Goal: Task Accomplishment & Management: Use online tool/utility

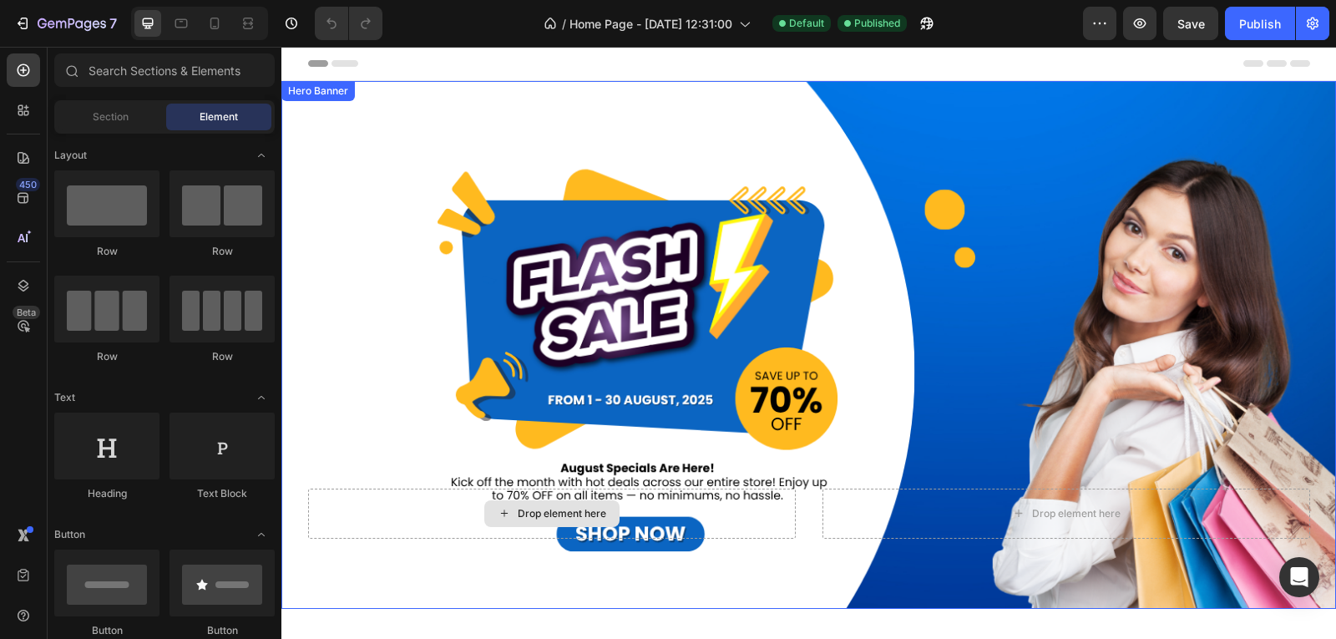
scroll to position [250, 0]
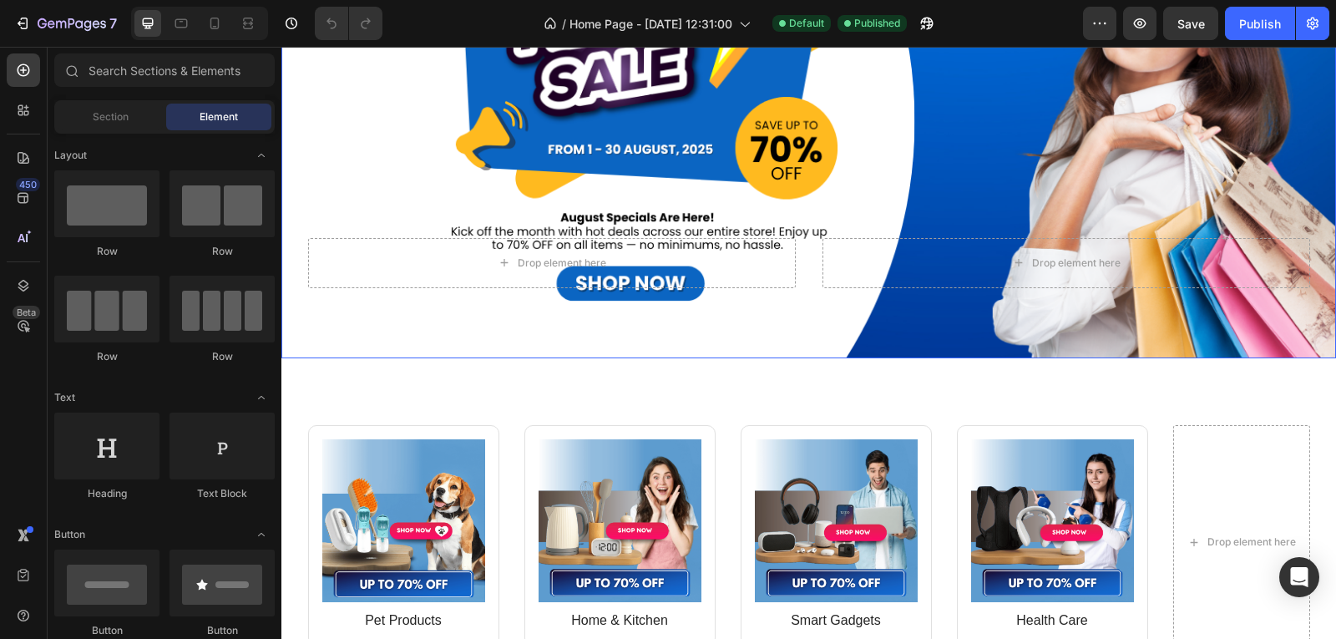
click at [663, 295] on div "Drop element here Drop element here" at bounding box center [809, 284] width 1027 height 147
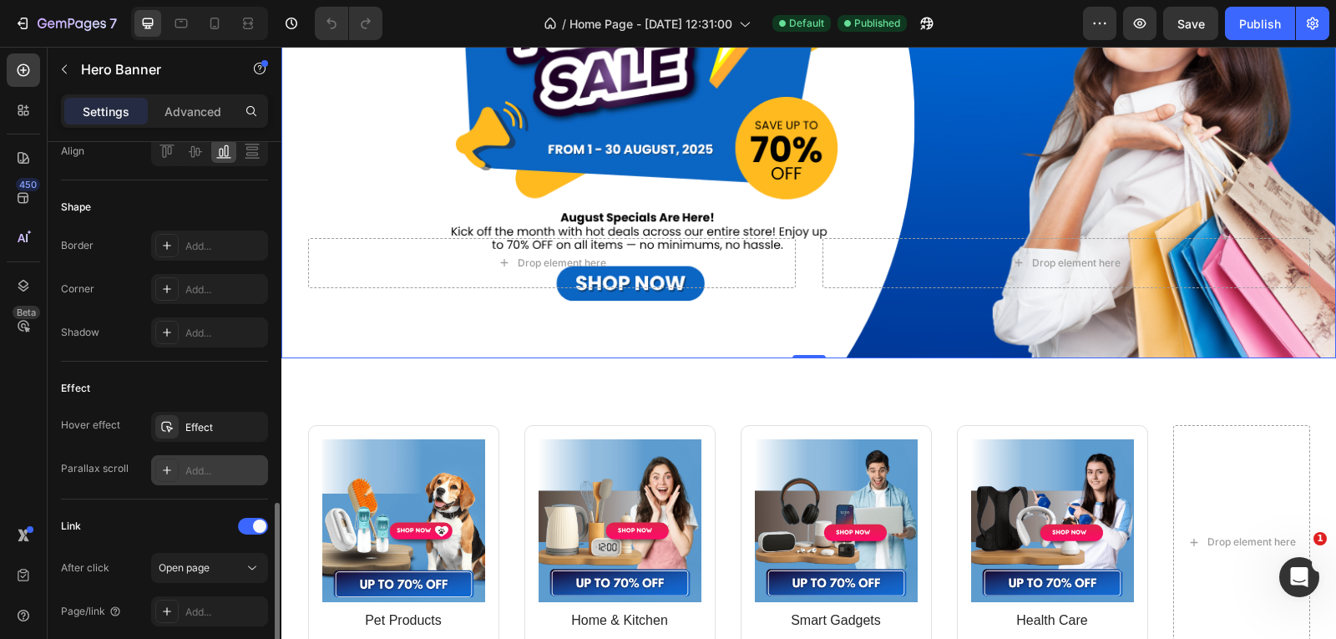
scroll to position [751, 0]
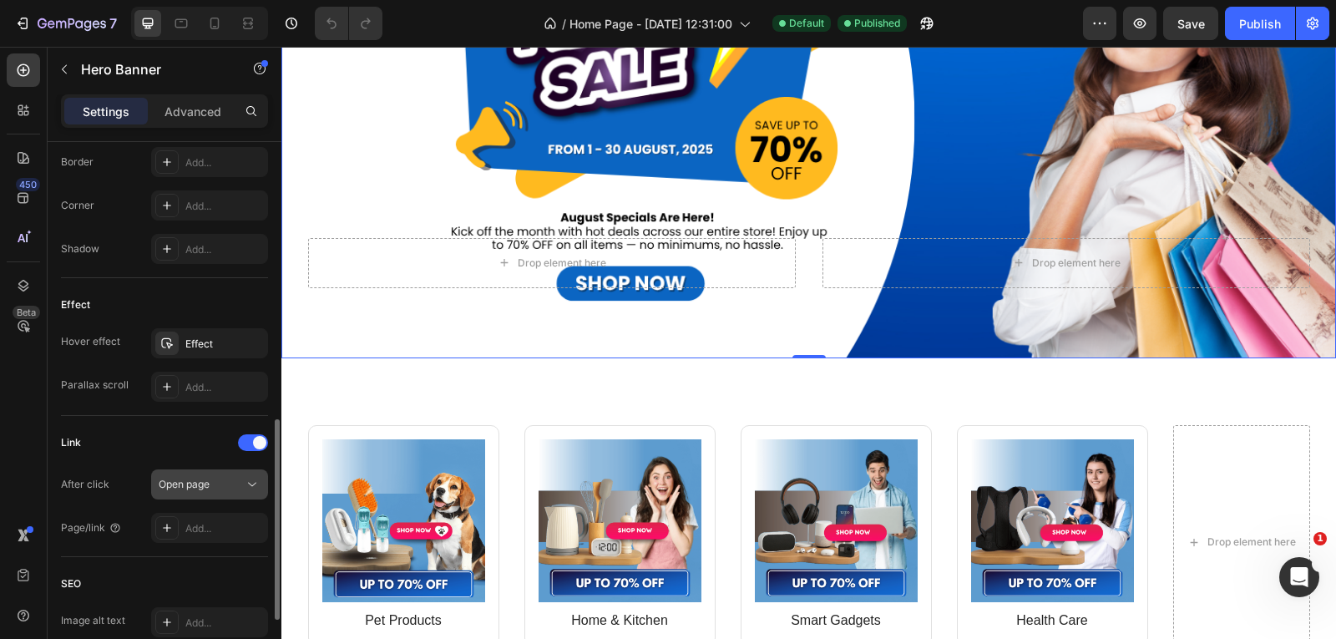
click at [199, 490] on span "Open page" at bounding box center [184, 484] width 51 height 15
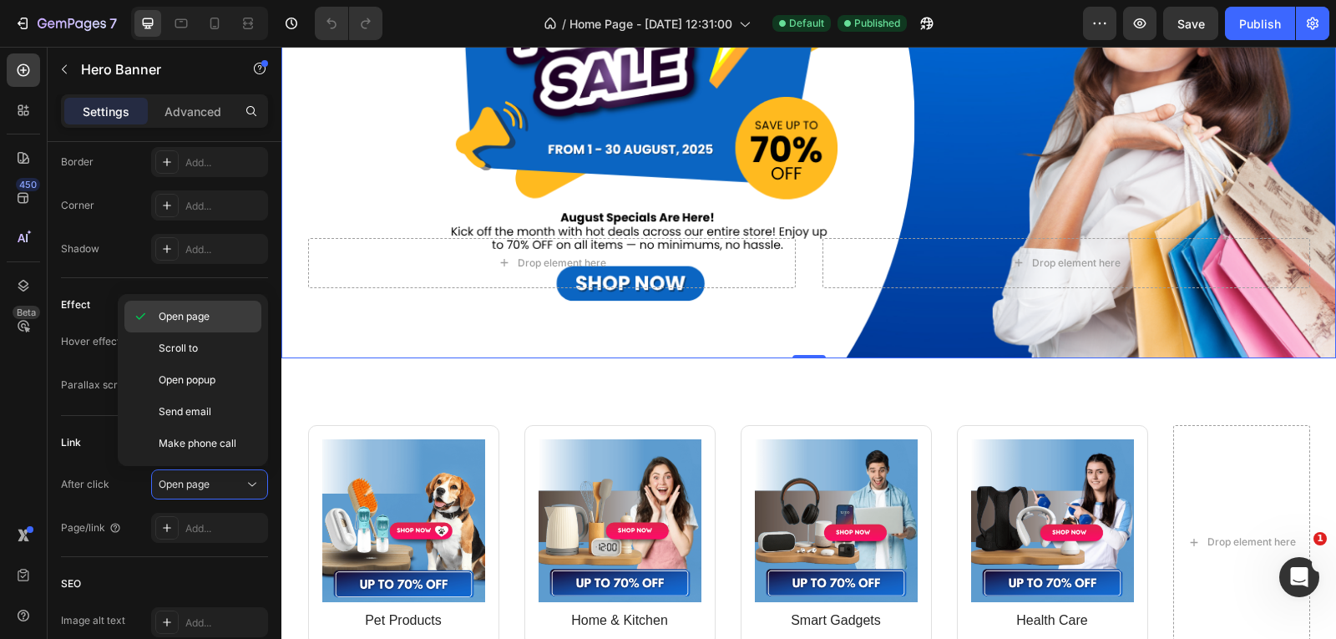
click at [208, 320] on span "Open page" at bounding box center [184, 316] width 51 height 15
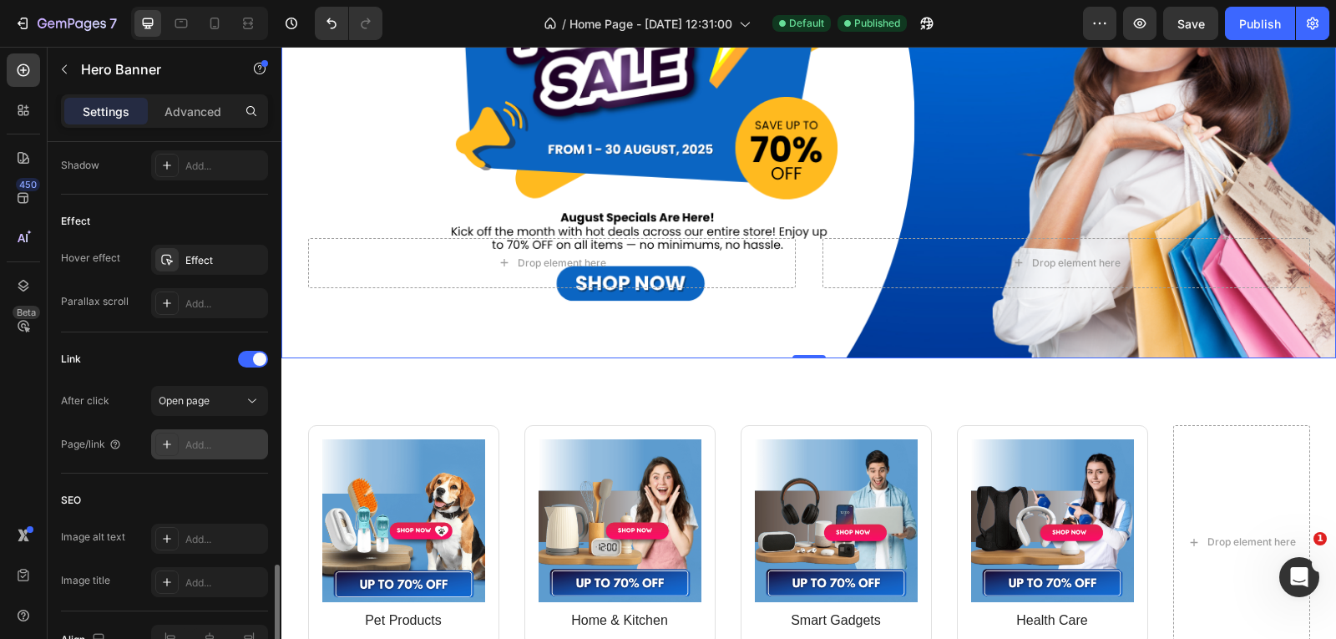
scroll to position [931, 0]
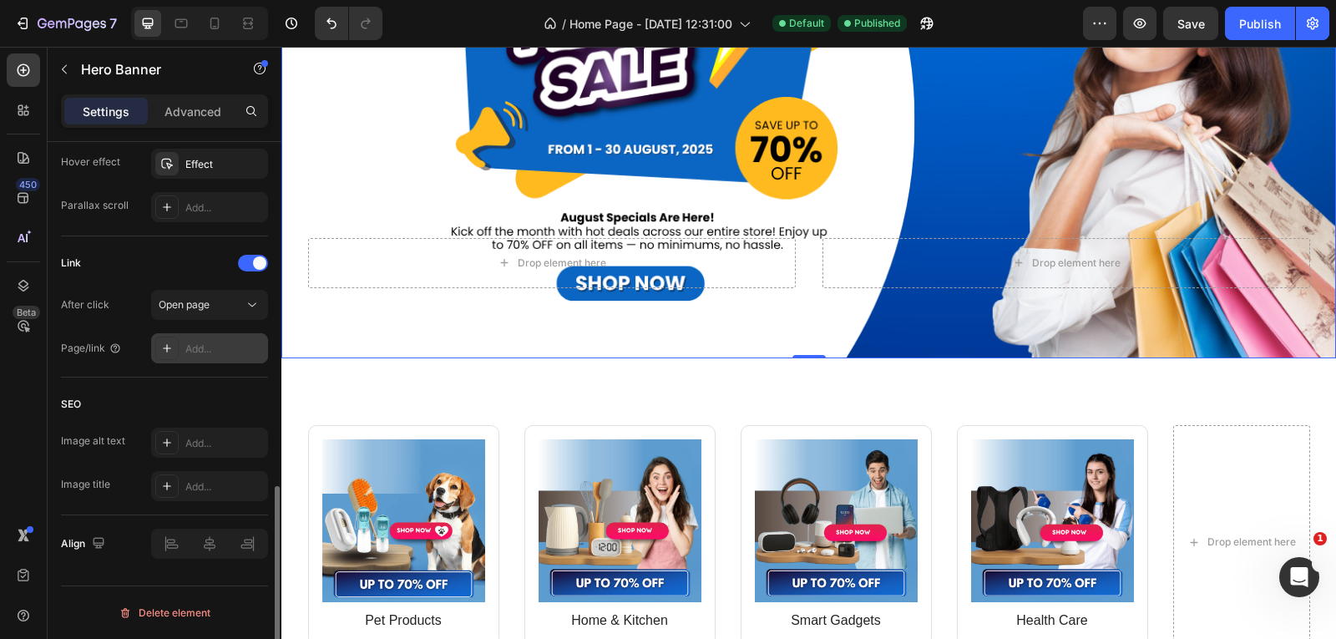
click at [180, 350] on div "Add..." at bounding box center [209, 348] width 117 height 30
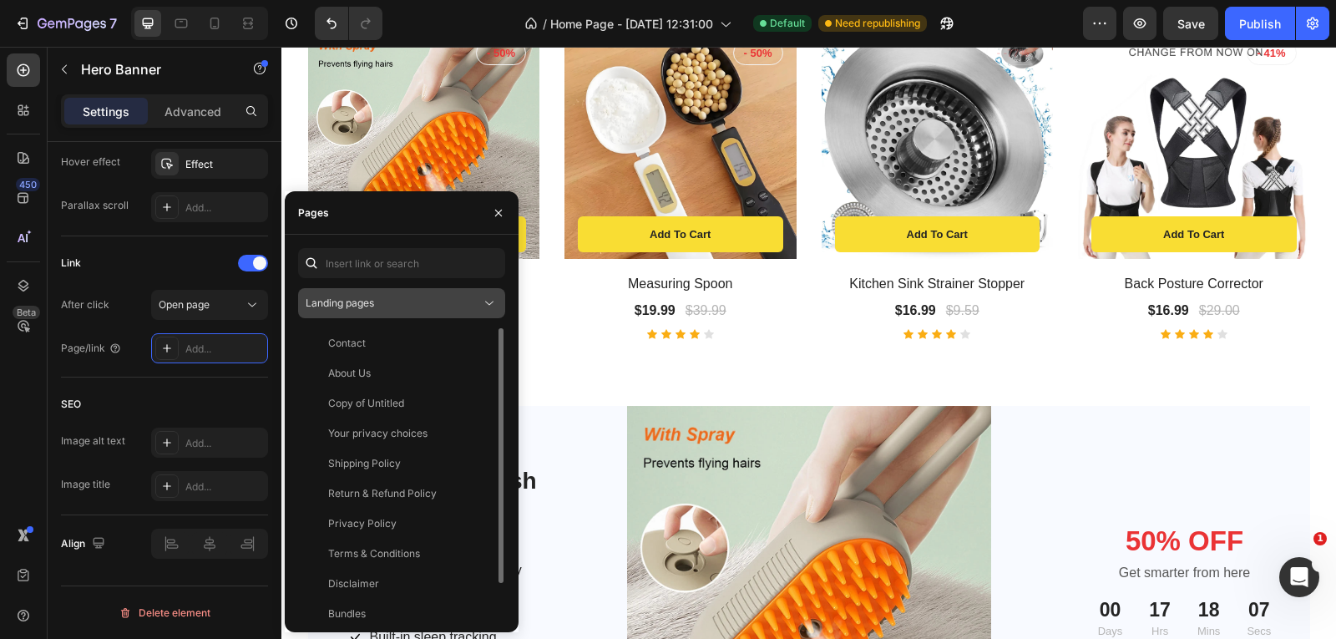
scroll to position [501, 0]
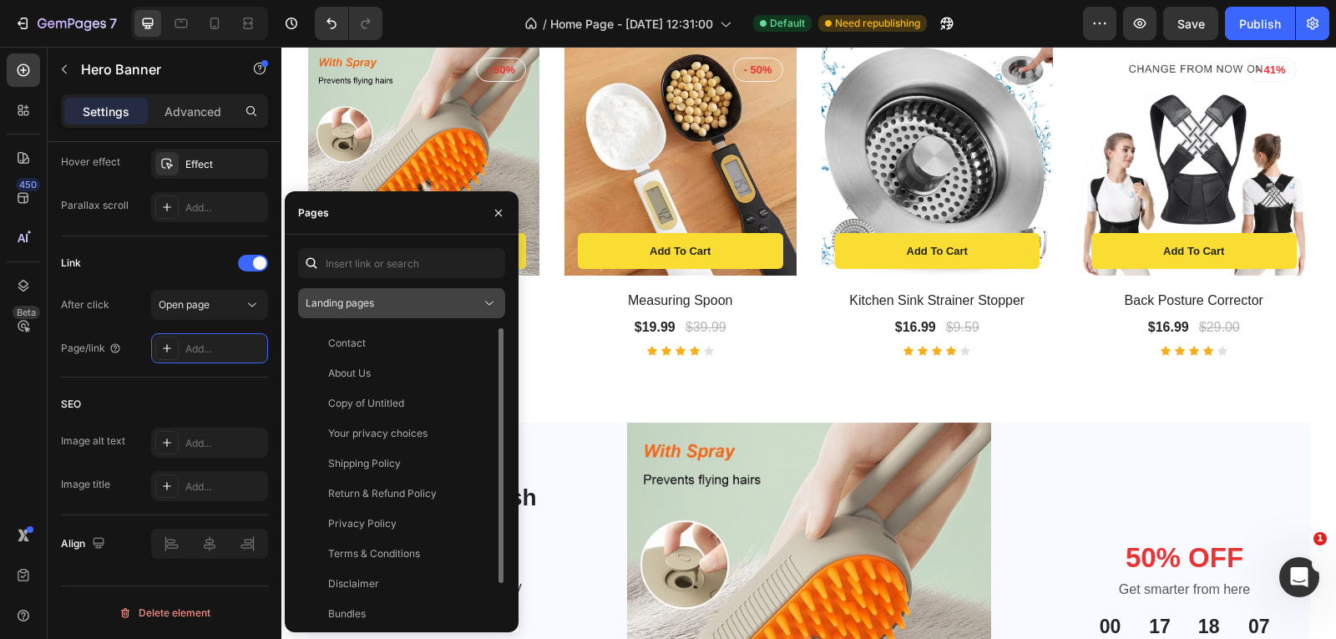
click at [380, 303] on div "Landing pages" at bounding box center [393, 303] width 175 height 15
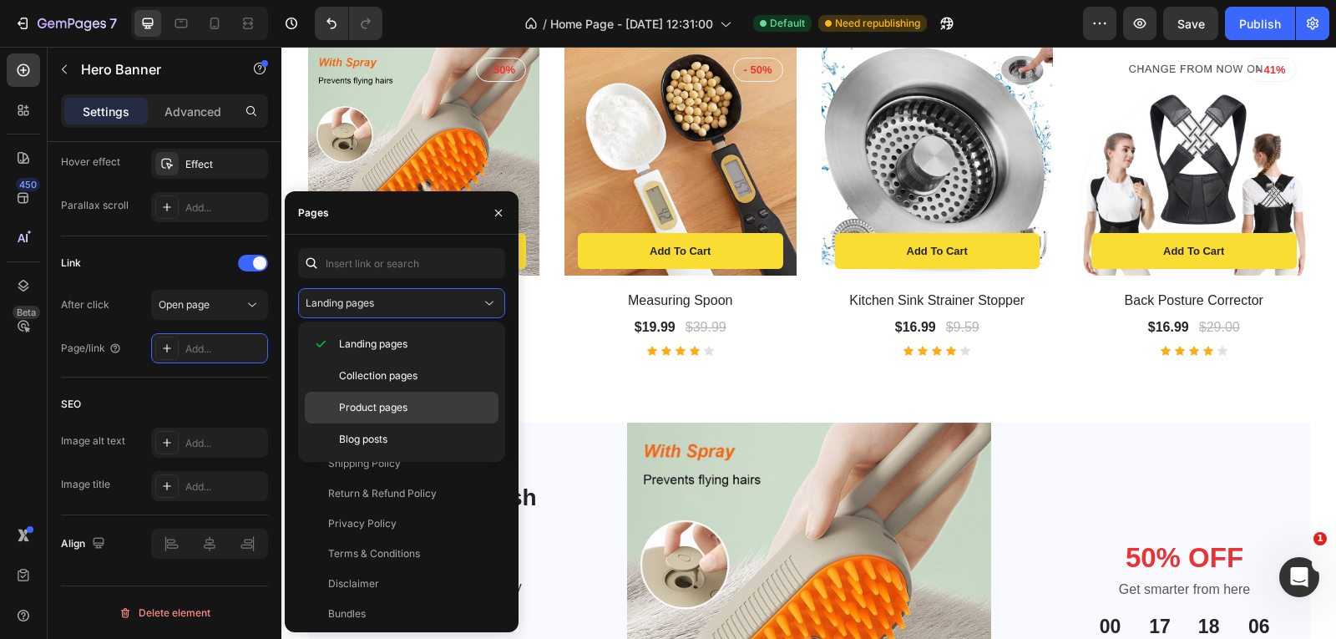
click at [409, 404] on p "Product pages" at bounding box center [415, 407] width 152 height 15
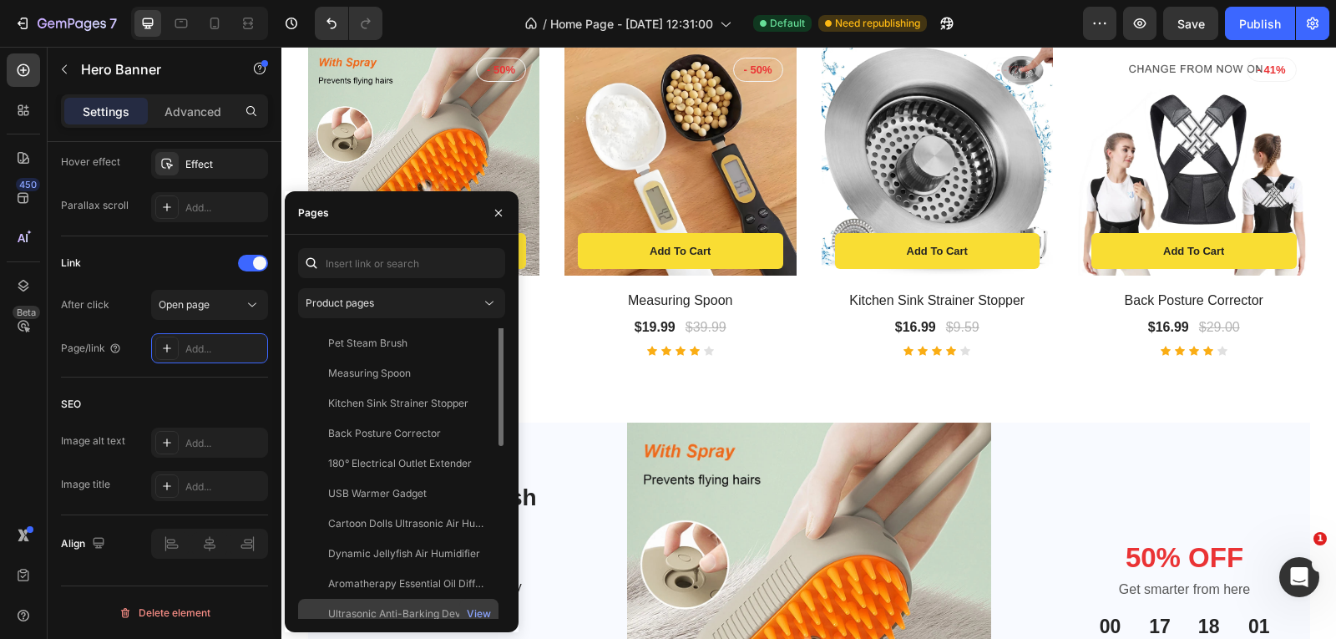
scroll to position [0, 0]
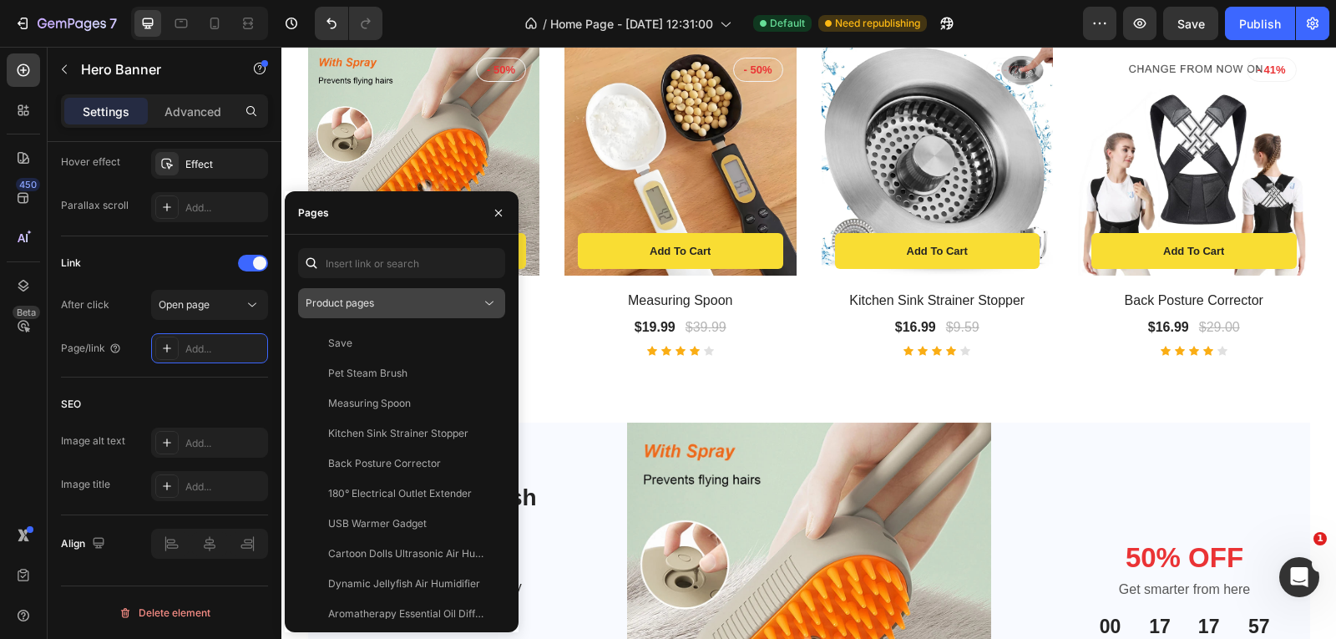
click at [407, 304] on div "Product pages" at bounding box center [393, 303] width 175 height 15
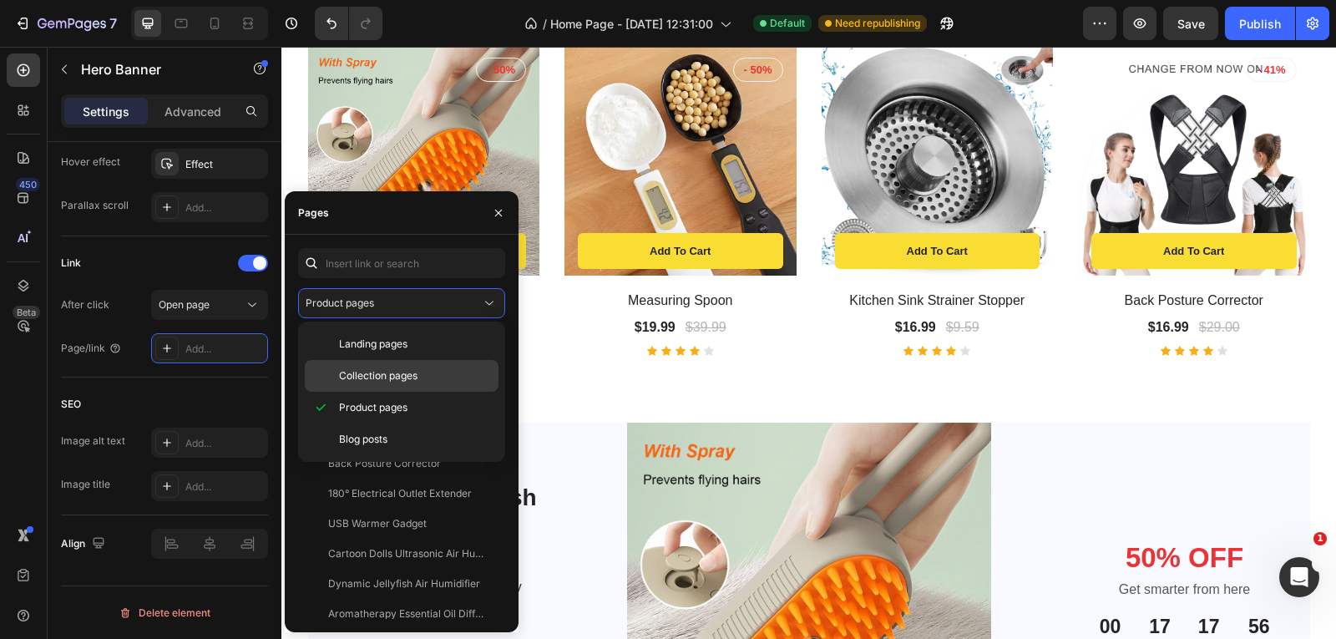
click at [410, 379] on span "Collection pages" at bounding box center [378, 375] width 78 height 15
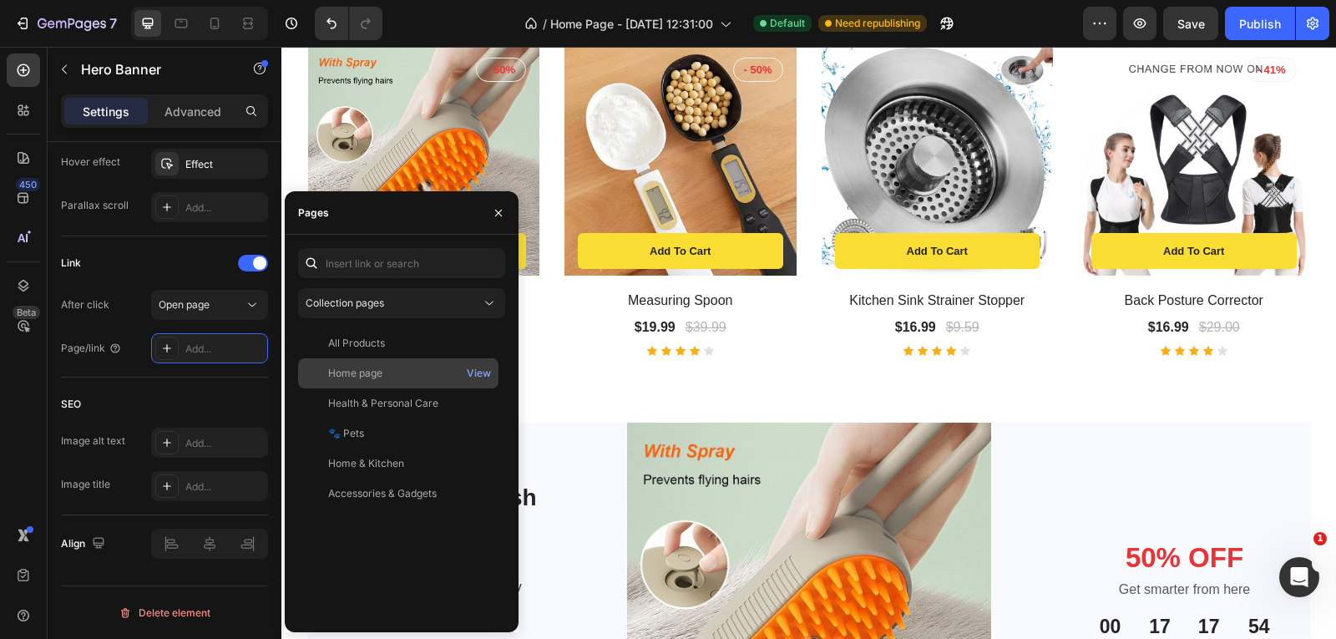
click at [412, 369] on div "Home page" at bounding box center [398, 373] width 187 height 15
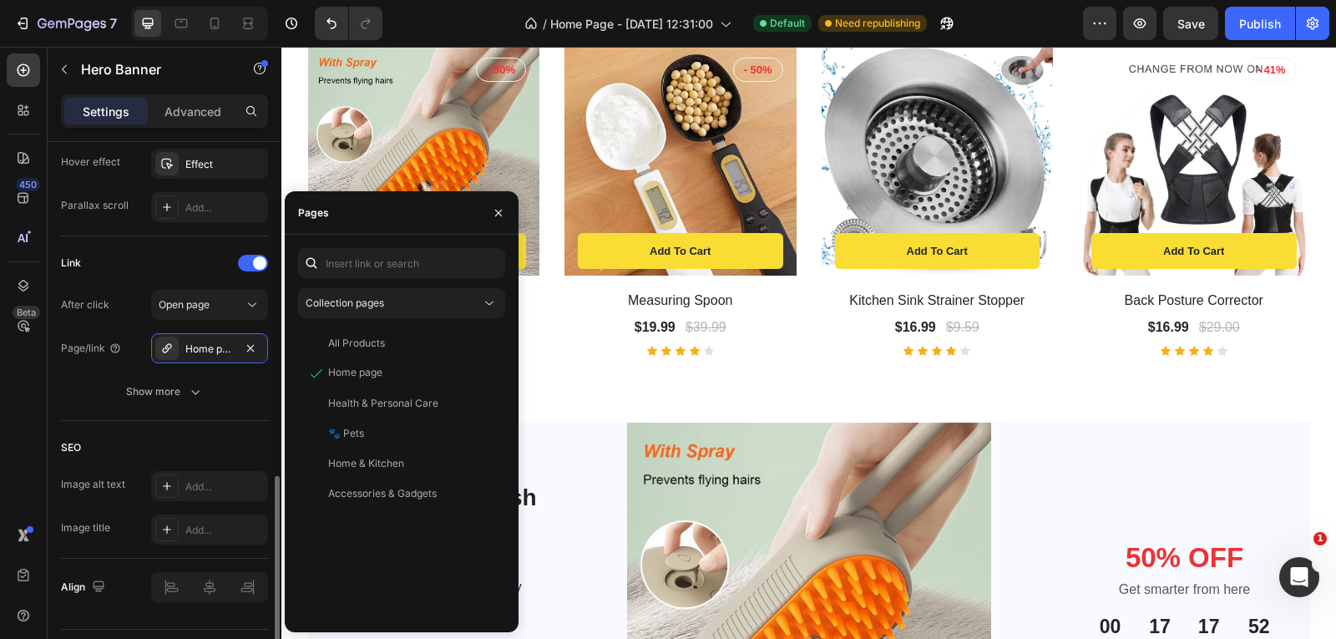
click at [220, 426] on div "SEO Image alt text Add... Image title Add..." at bounding box center [164, 490] width 207 height 138
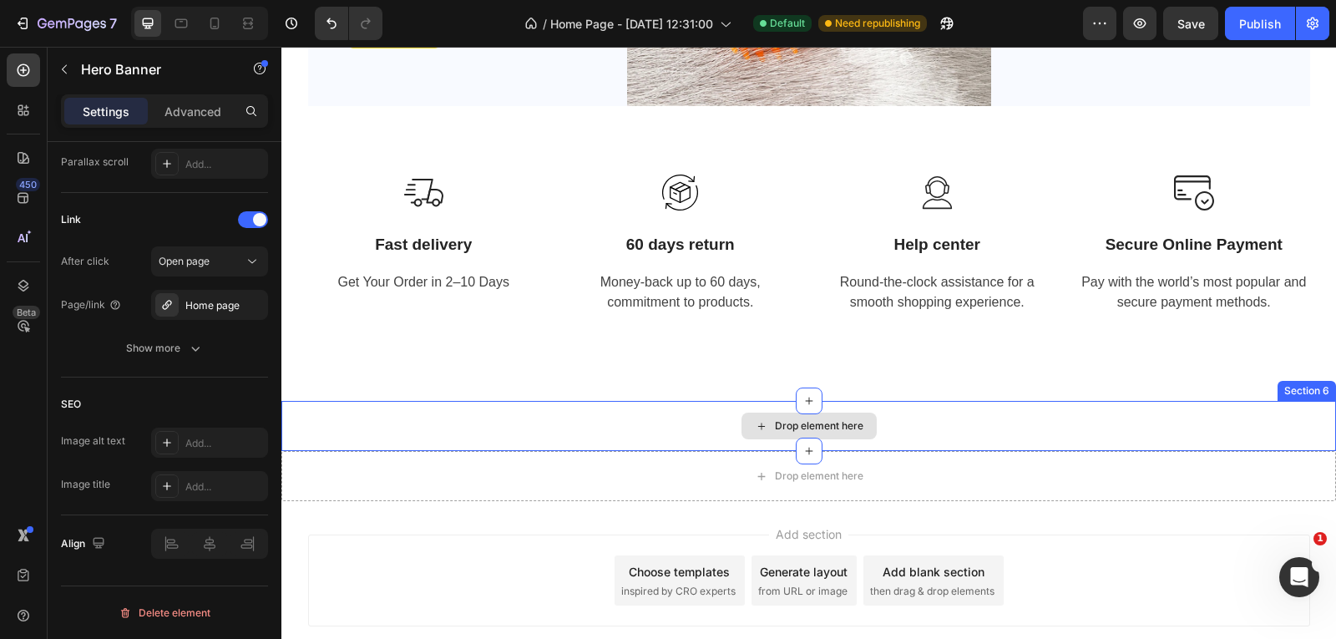
scroll to position [1033, 0]
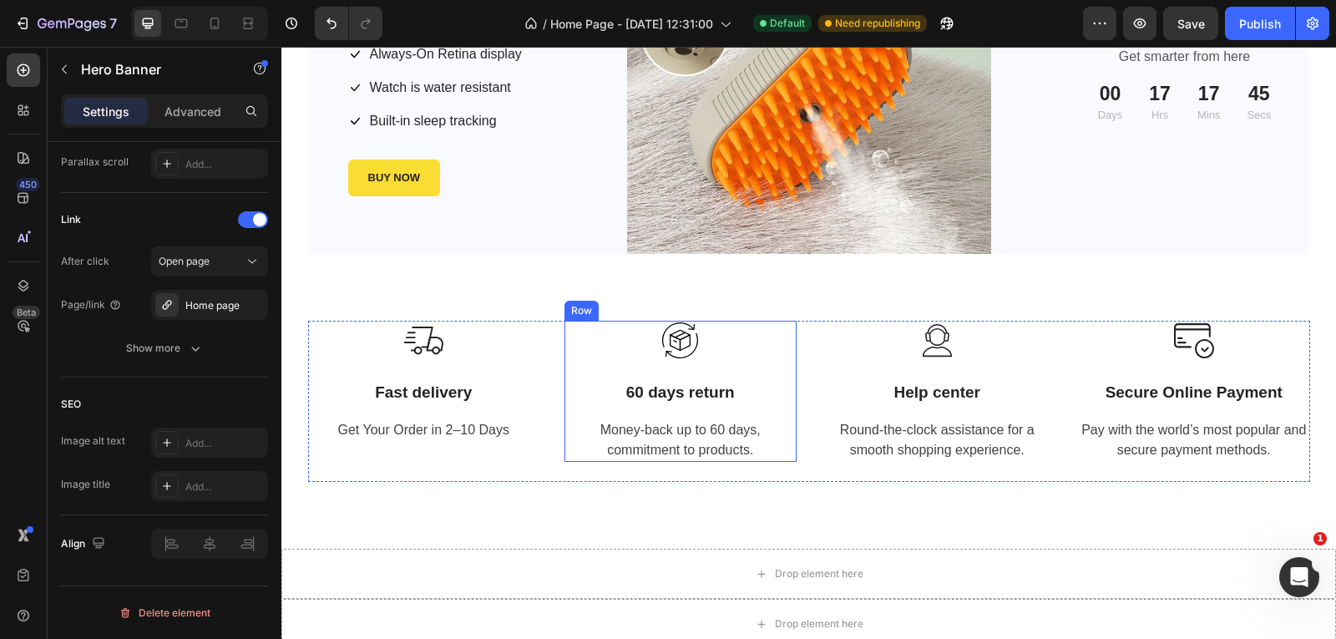
click at [758, 368] on div "Image 60 days return Text block Money-back up to 60 days, commitment to product…" at bounding box center [680, 391] width 232 height 141
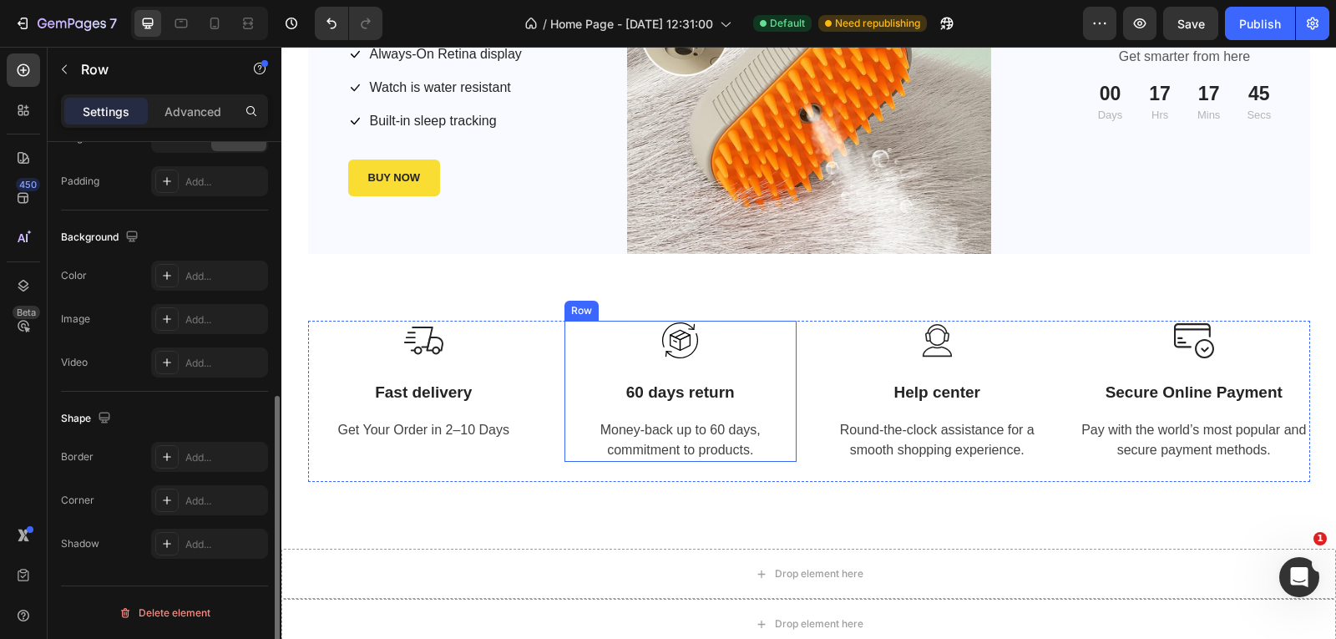
scroll to position [0, 0]
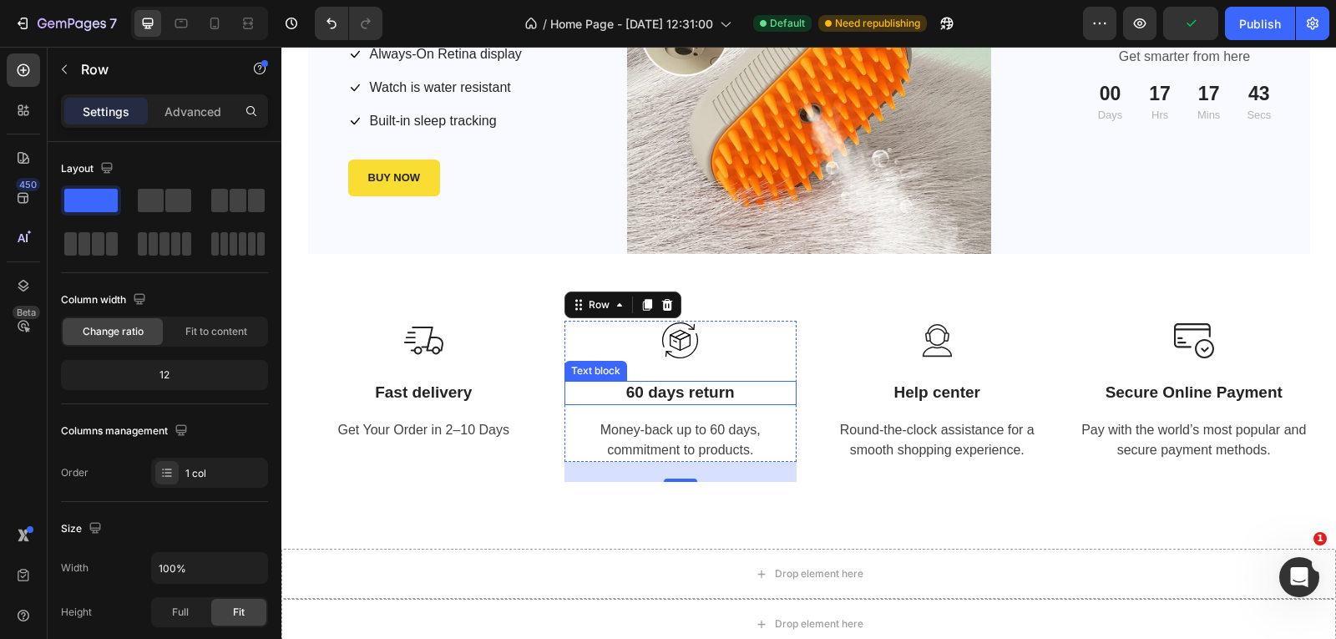
click at [692, 392] on p "60 days return" at bounding box center [680, 392] width 229 height 21
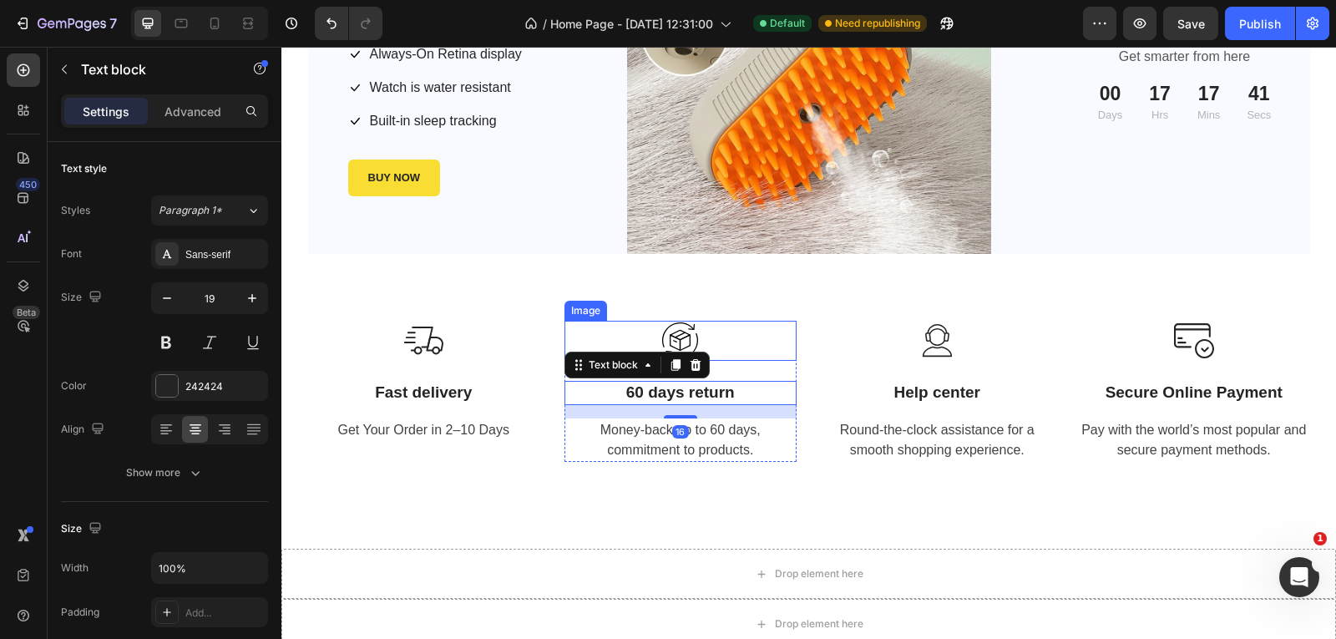
click at [761, 336] on div at bounding box center [680, 341] width 232 height 40
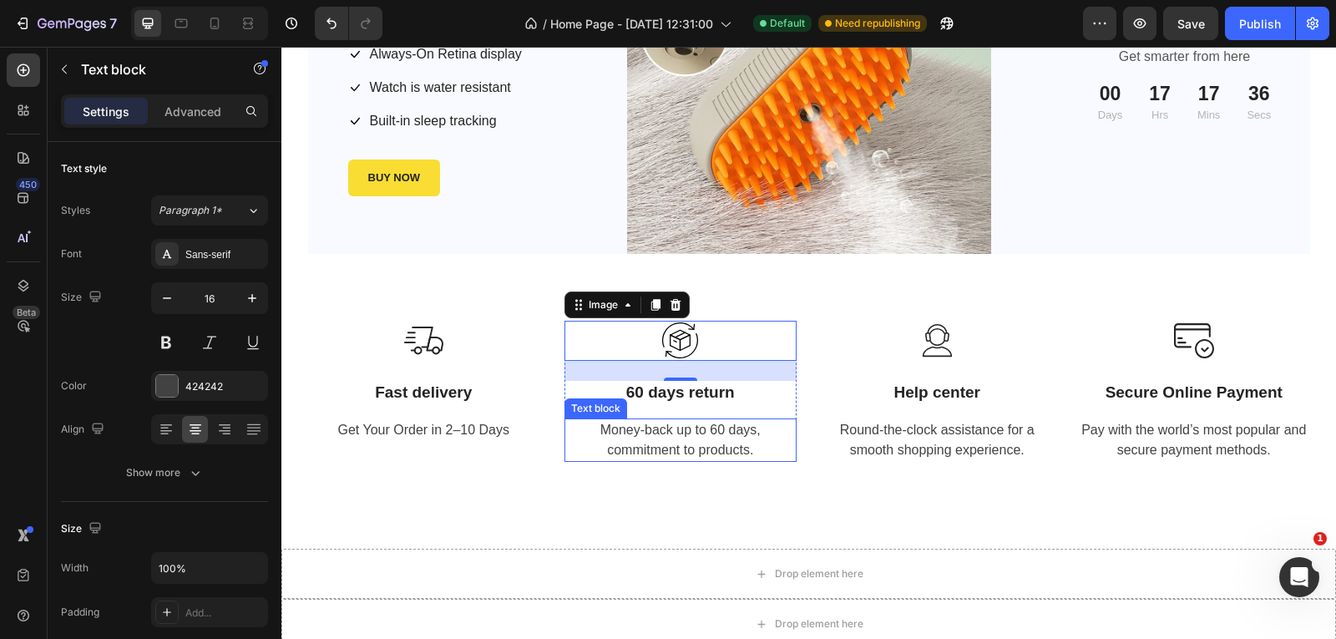
click at [767, 455] on p "Money-back up to 60 days, commitment to products." at bounding box center [680, 440] width 229 height 40
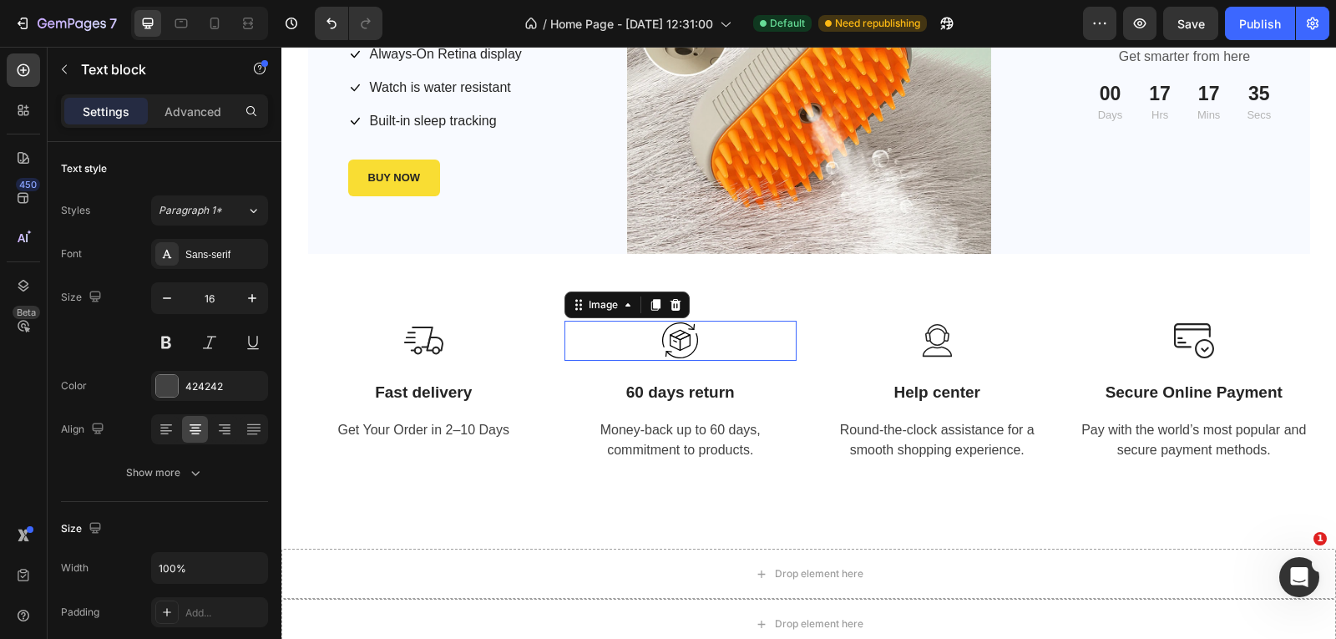
click at [773, 324] on div at bounding box center [680, 341] width 232 height 40
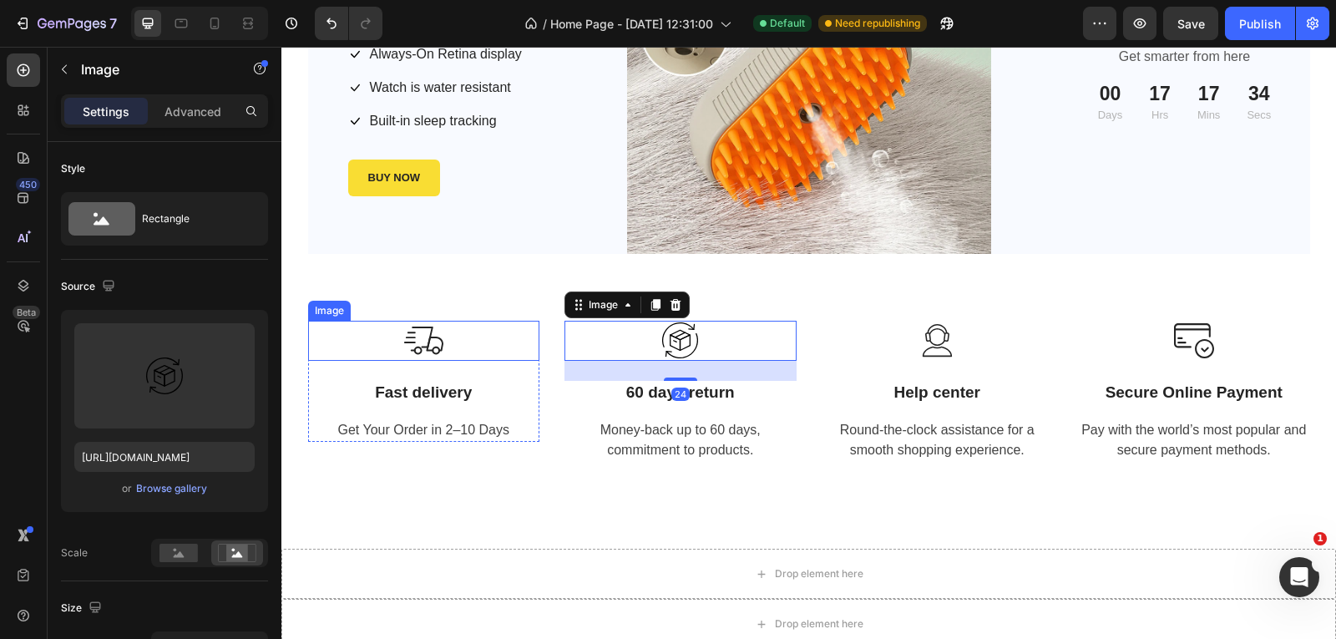
click at [523, 334] on div at bounding box center [424, 341] width 232 height 40
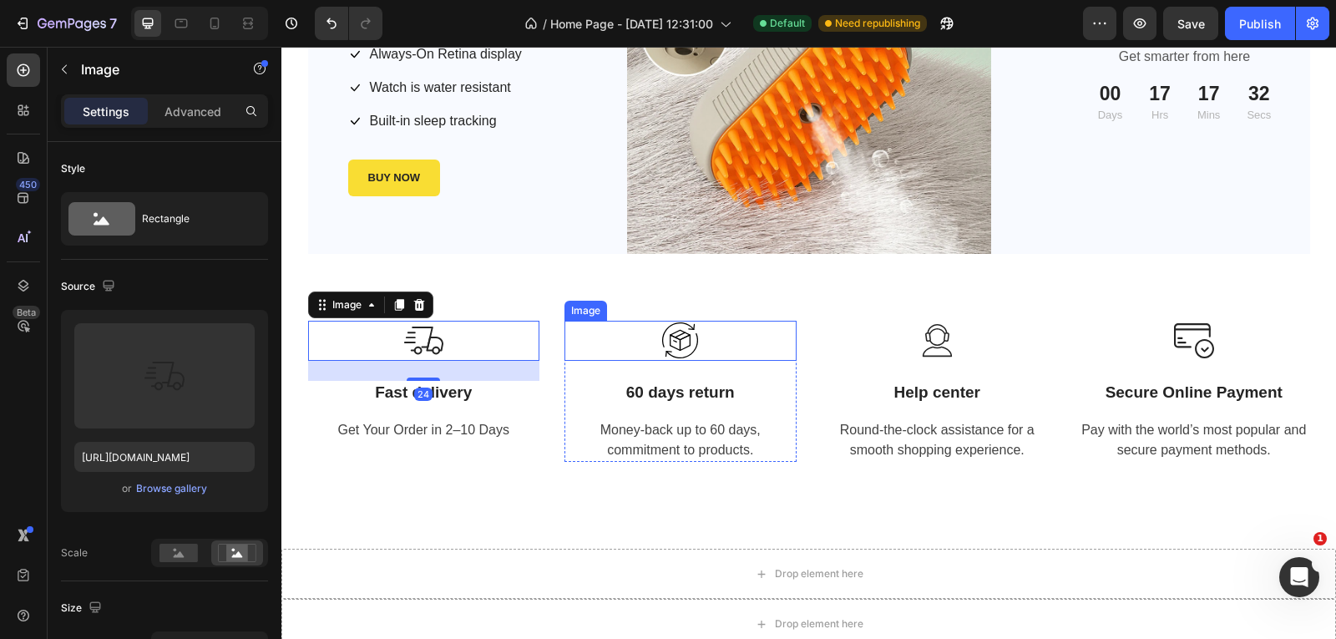
click at [568, 346] on div at bounding box center [680, 341] width 232 height 40
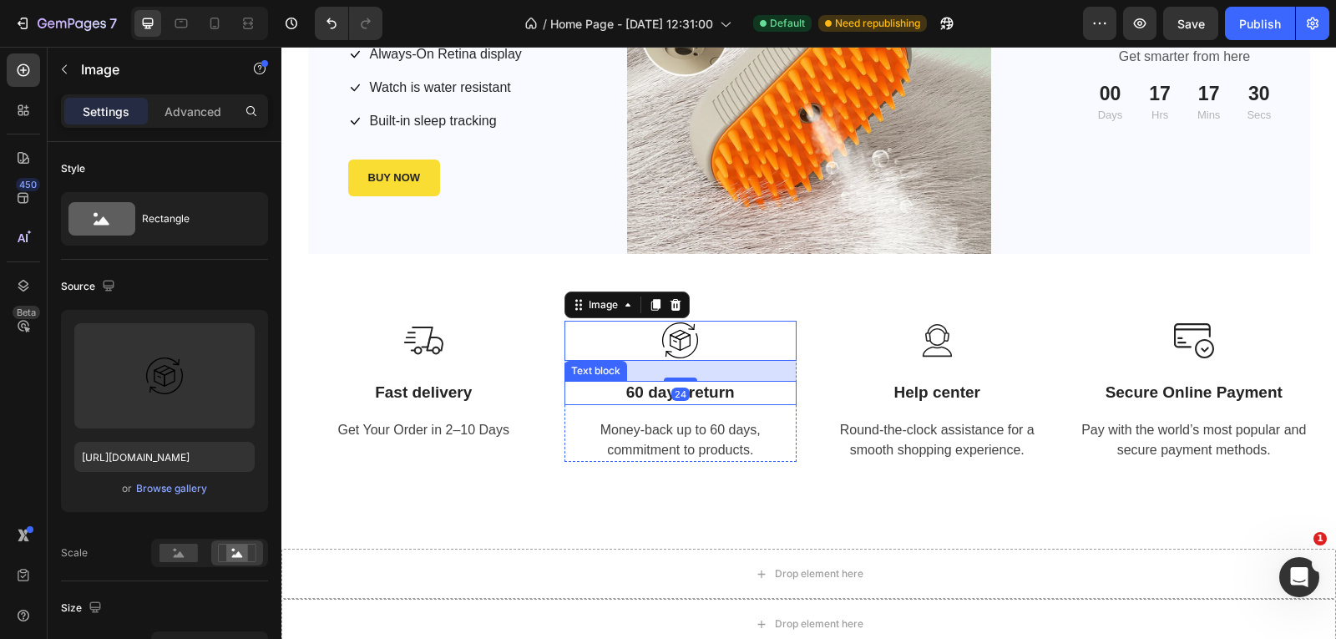
click at [566, 389] on p "60 days return" at bounding box center [680, 392] width 229 height 21
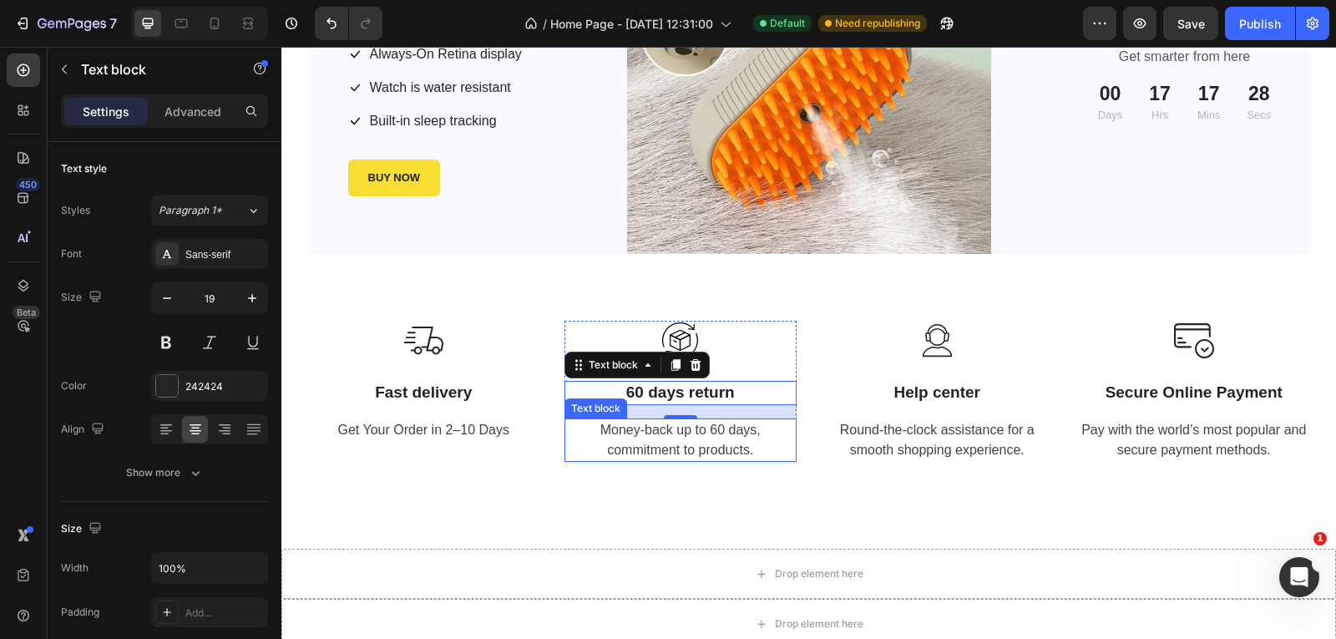
click at [781, 458] on p "Money-back up to 60 days, commitment to products." at bounding box center [680, 440] width 229 height 40
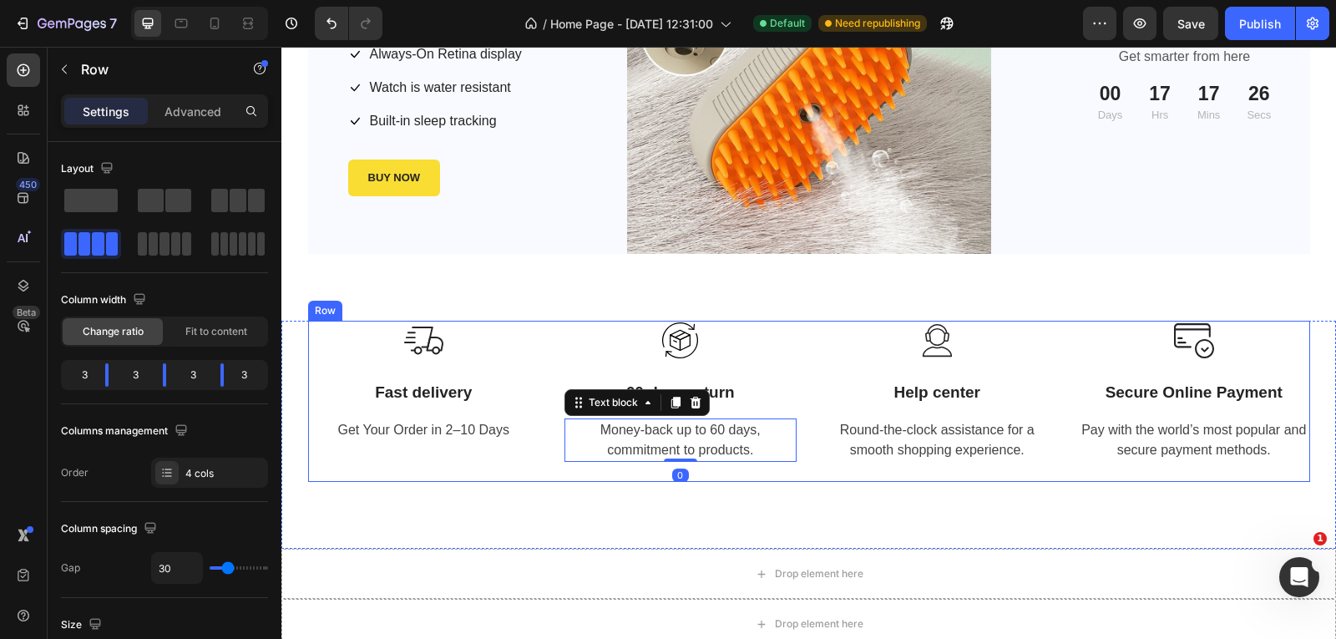
click at [797, 366] on div "Image Fast delivery Text block Get Your Order in 2–10 Days Text block Row Image…" at bounding box center [809, 401] width 1002 height 161
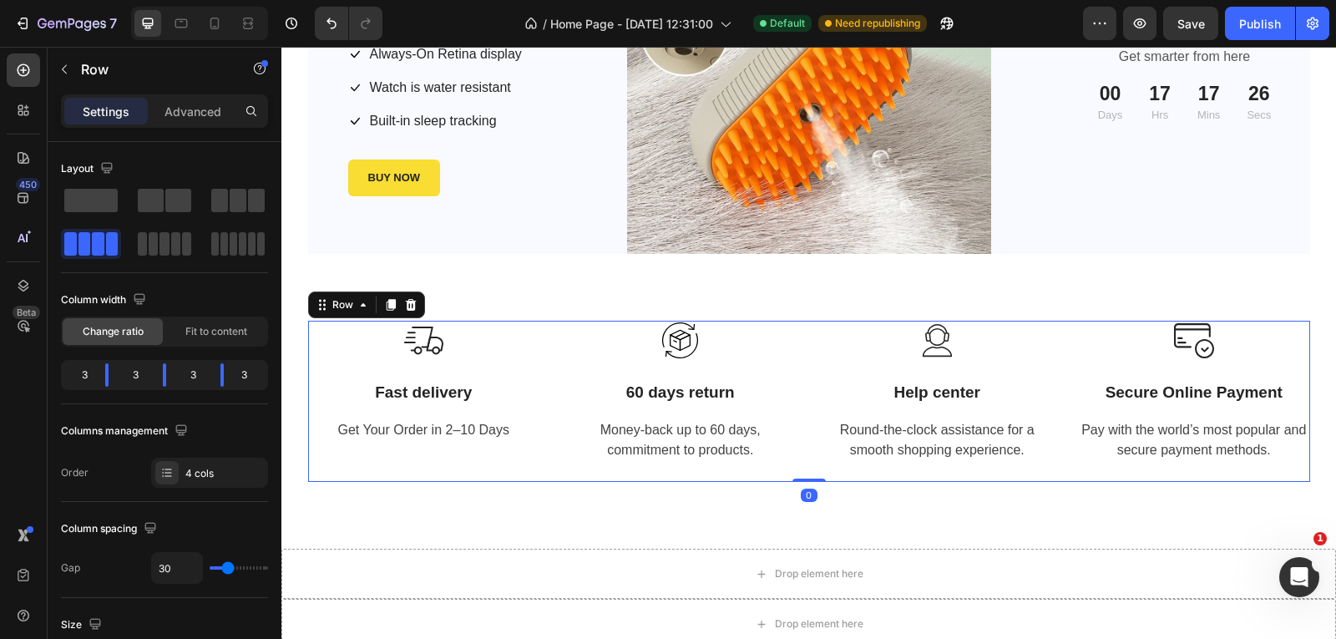
click at [797, 365] on div "Image Fast delivery Text block Get Your Order in 2–10 Days Text block Row Image…" at bounding box center [809, 401] width 1002 height 161
click at [785, 366] on div "Image 60 days return Text block Money-back up to 60 days, commitment to product…" at bounding box center [680, 391] width 232 height 141
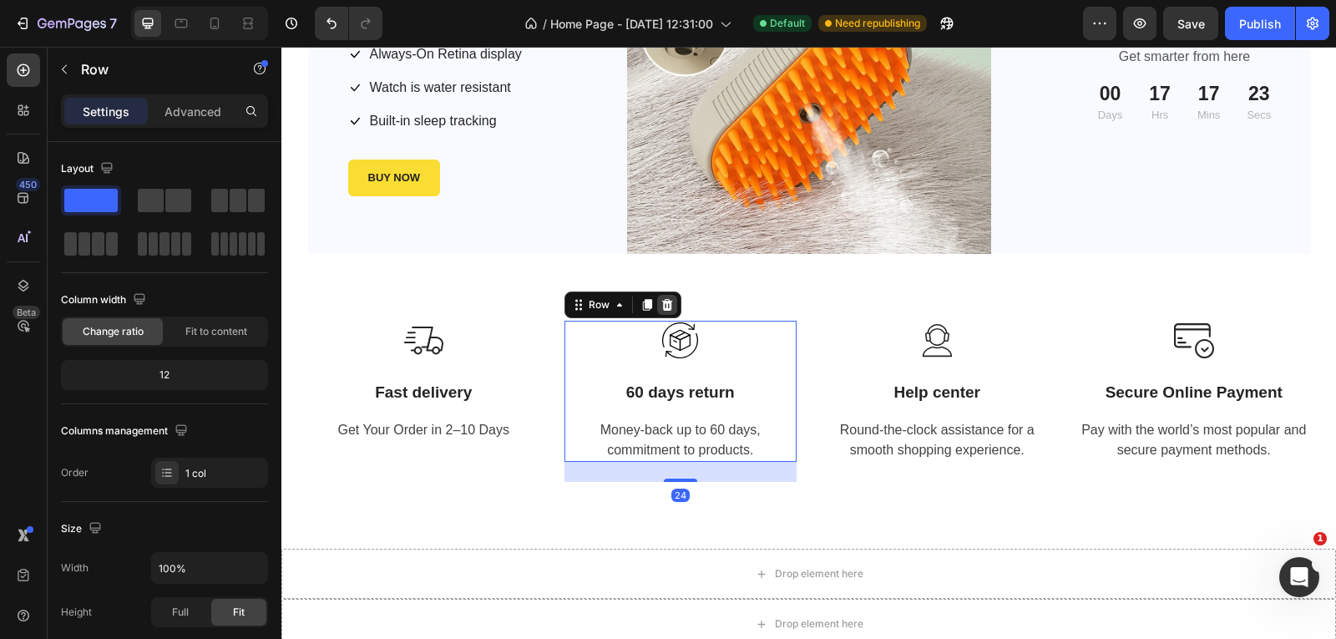
click at [660, 302] on icon at bounding box center [666, 304] width 13 height 13
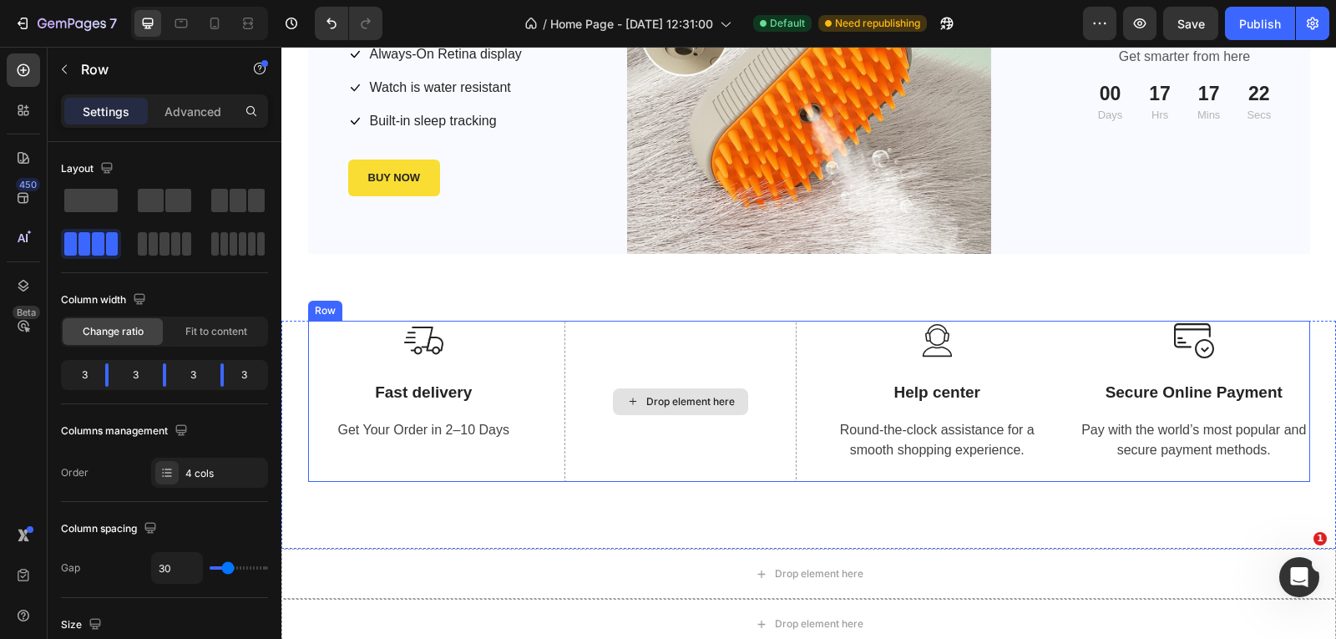
click at [684, 366] on div "Drop element here" at bounding box center [680, 401] width 232 height 161
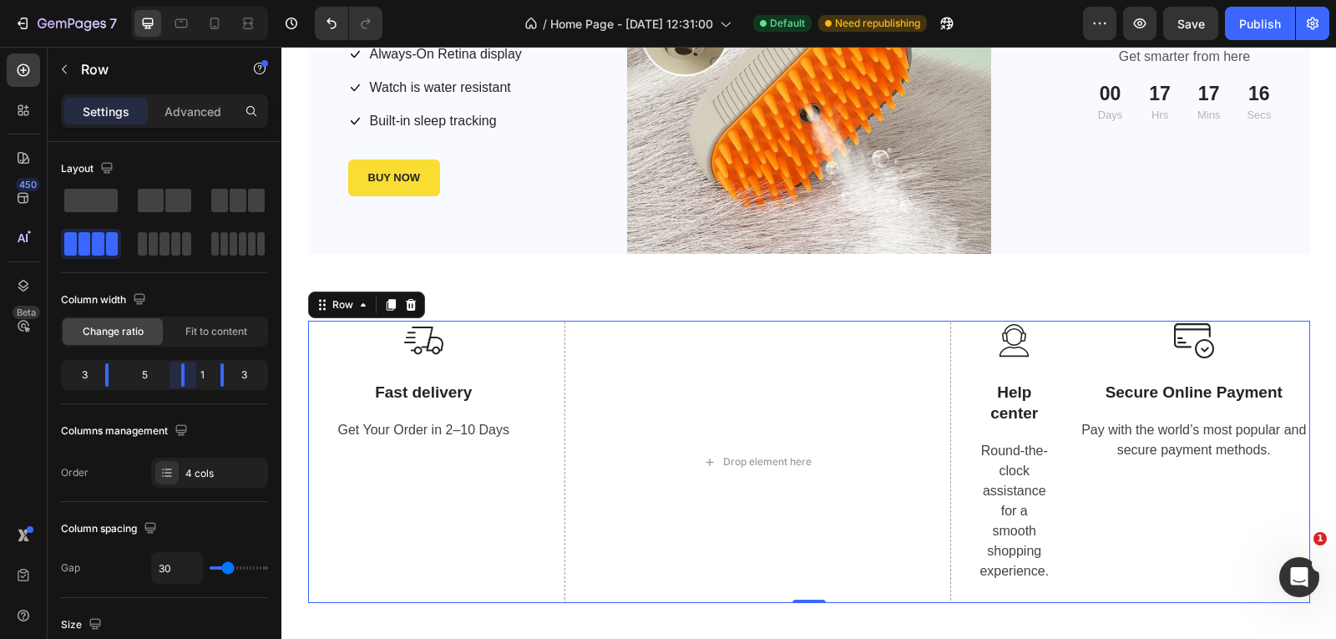
drag, startPoint x: 161, startPoint y: 373, endPoint x: 239, endPoint y: 373, distance: 77.6
click at [239, 0] on body "7 / Home Page - [DATE] 12:31:00 Default Need republishing Preview Save Publish …" at bounding box center [668, 0] width 1336 height 0
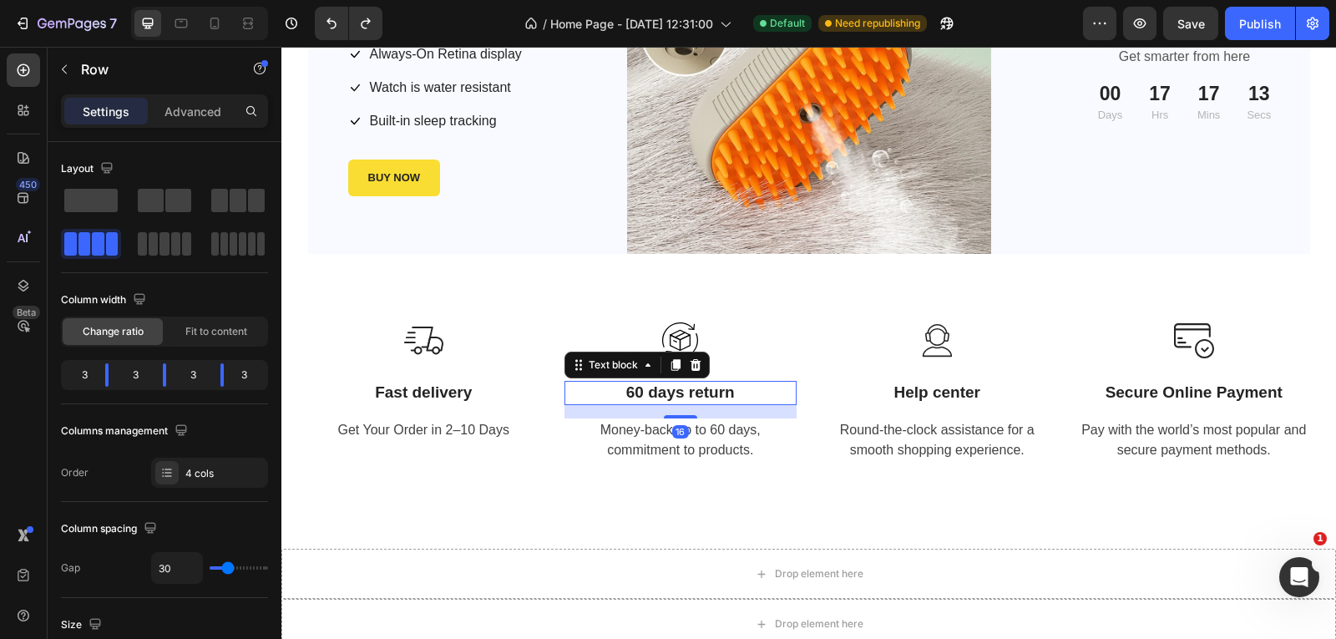
click at [653, 391] on p "60 days return" at bounding box center [680, 392] width 229 height 21
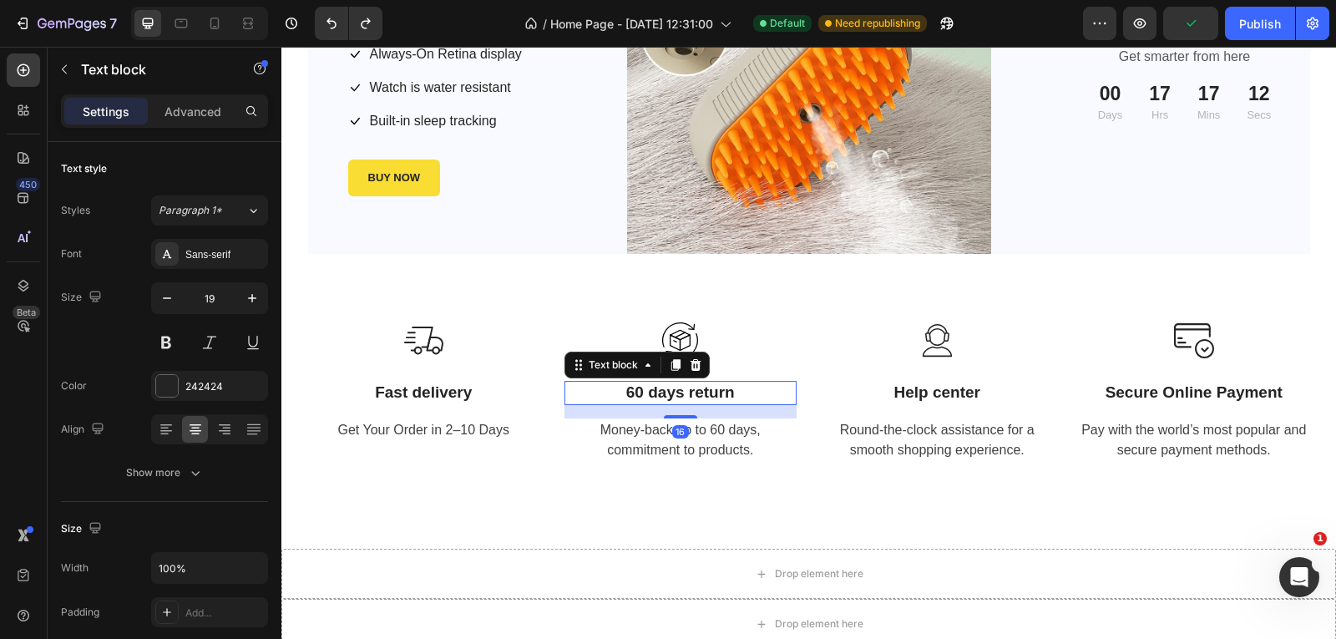
click at [641, 382] on p "60 days return" at bounding box center [680, 392] width 229 height 21
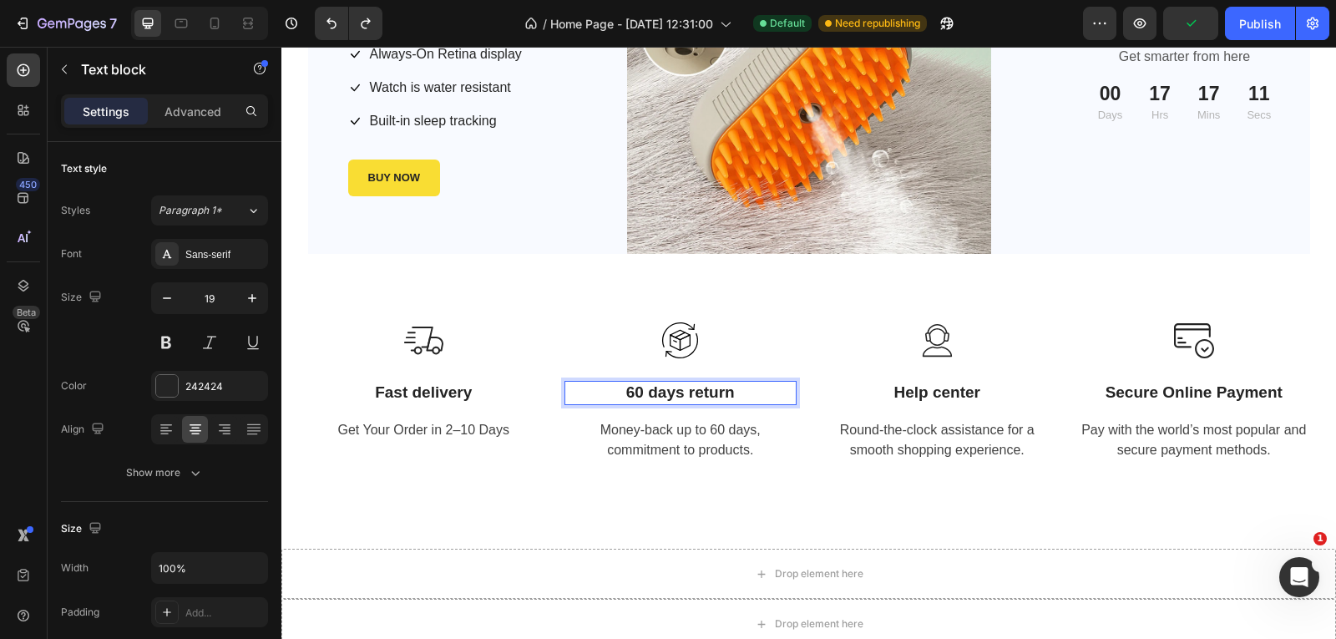
click at [637, 388] on p "60 days return" at bounding box center [680, 392] width 229 height 21
click at [713, 428] on p "Money-back up to 60 days, commitment to products." at bounding box center [680, 440] width 229 height 40
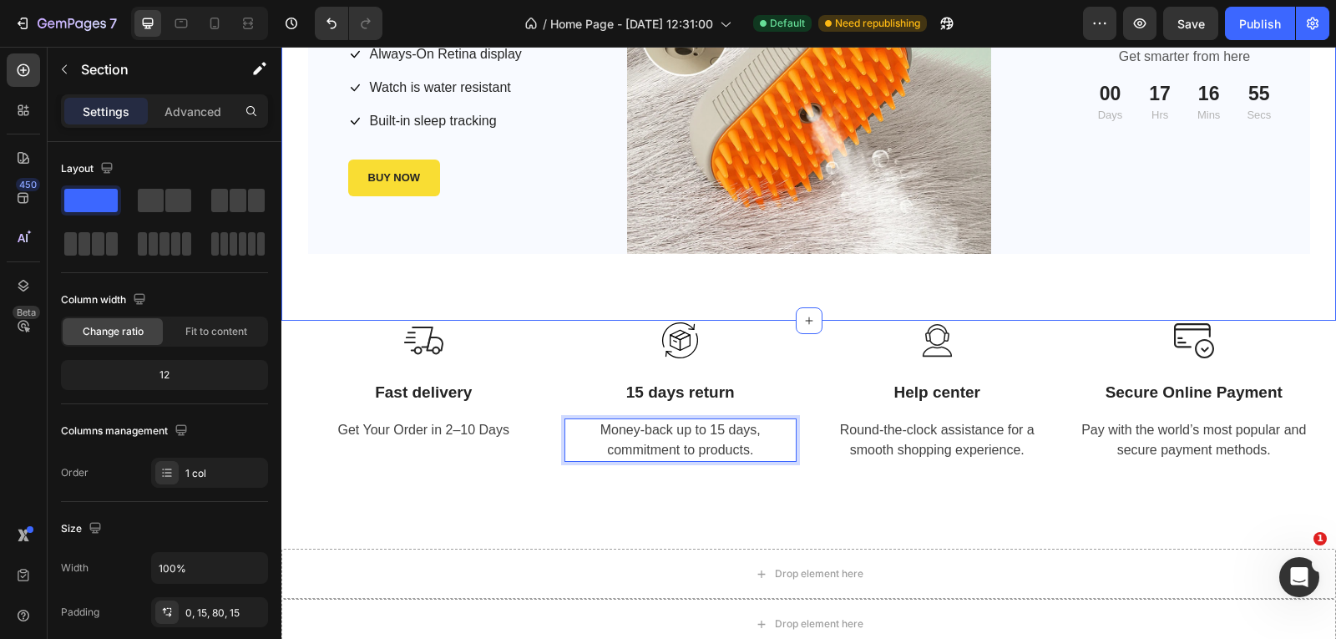
click at [781, 291] on div "Pet Steam Brush Product Title $18.00 Product Price Product Price $9.00 Product …" at bounding box center [808, 105] width 1054 height 431
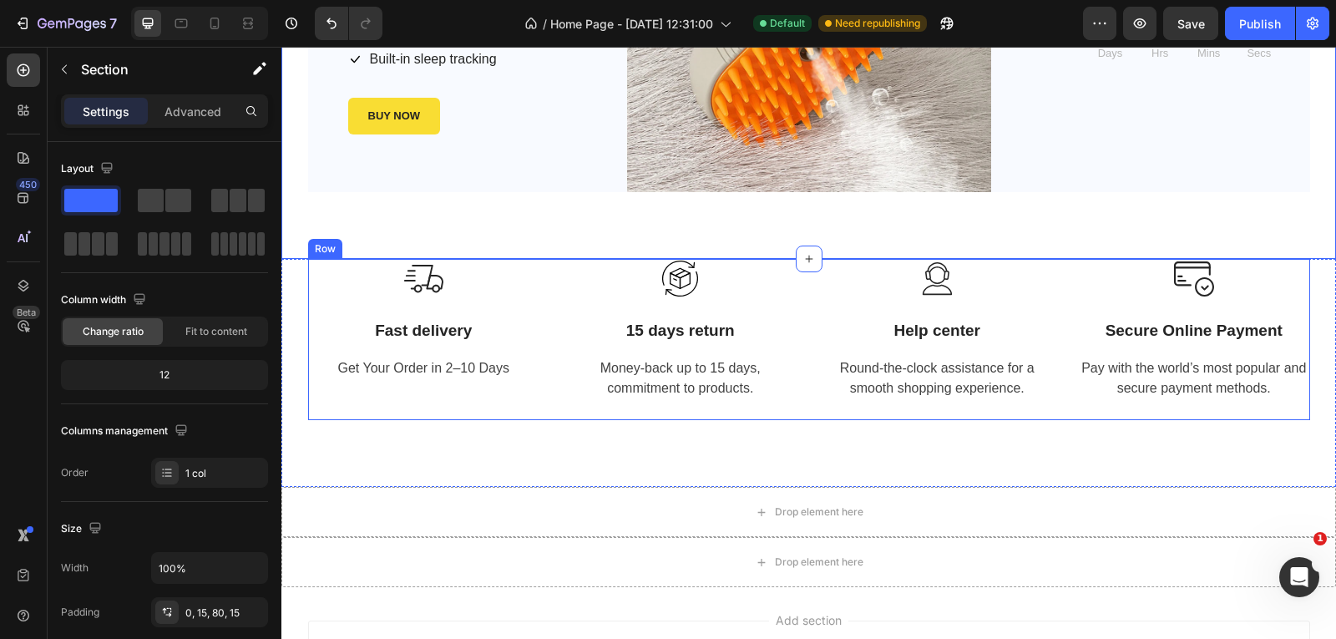
scroll to position [1200, 0]
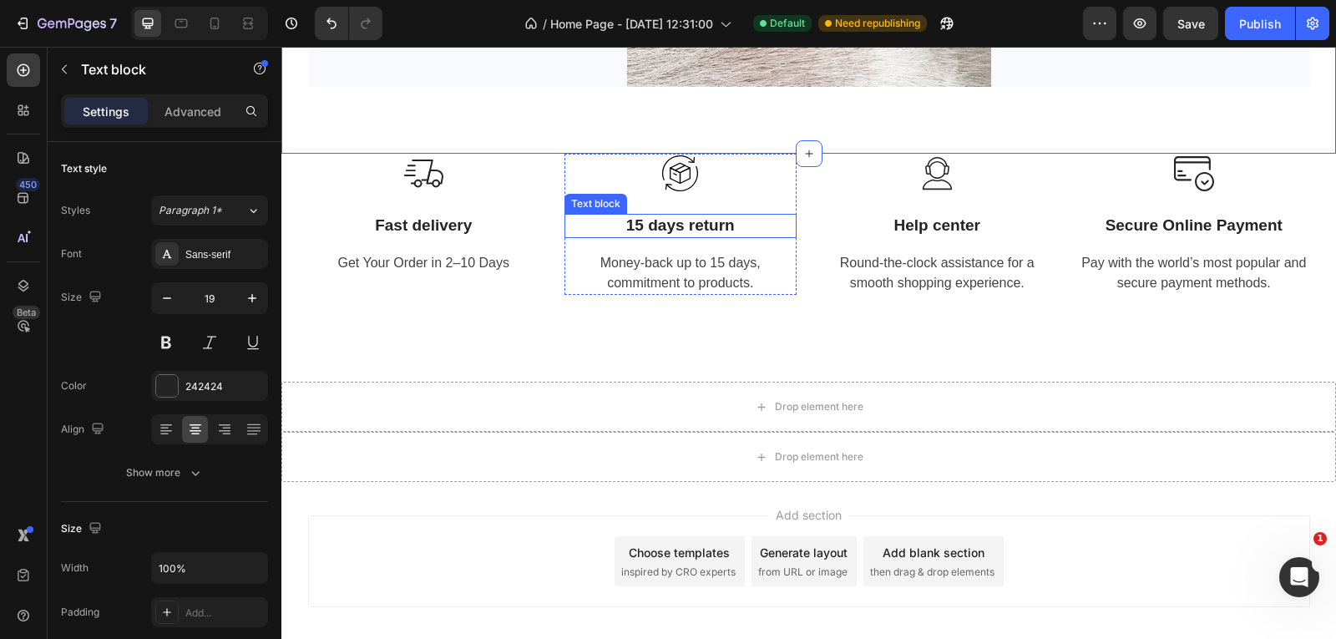
click at [632, 224] on p "15 days return" at bounding box center [680, 225] width 229 height 21
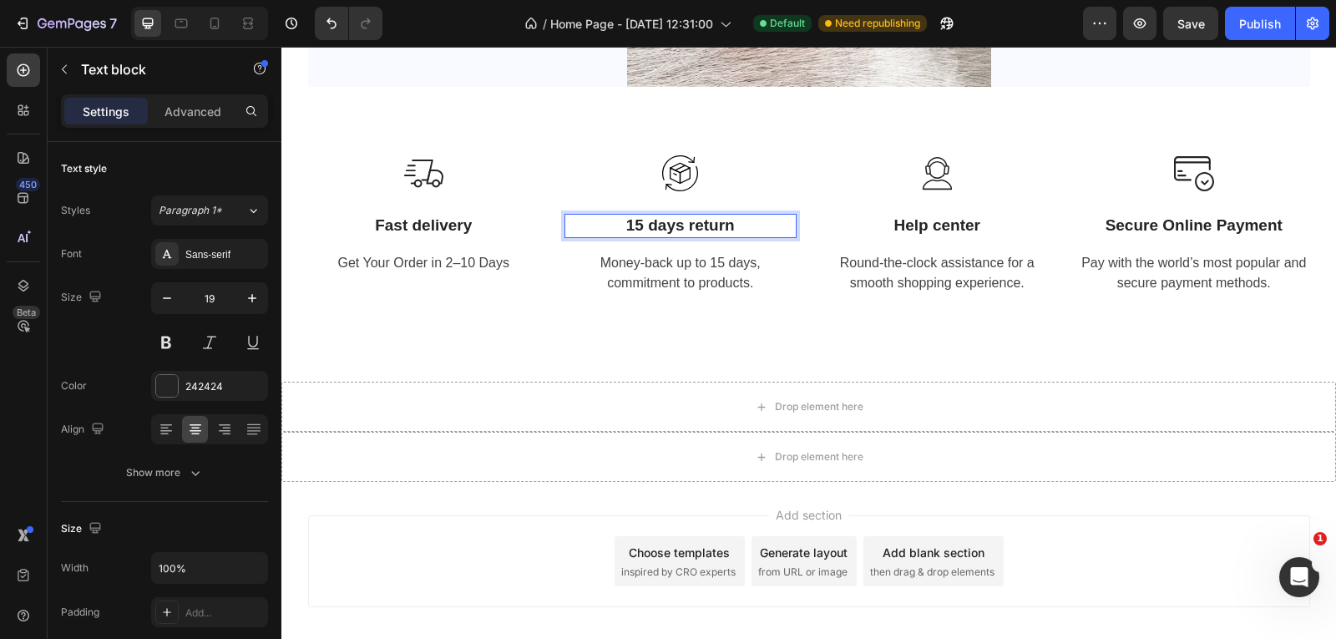
click at [636, 220] on p "15 days return" at bounding box center [680, 225] width 229 height 21
click at [698, 270] on p "Money-back up to 15 days, commitment to products." at bounding box center [680, 273] width 229 height 40
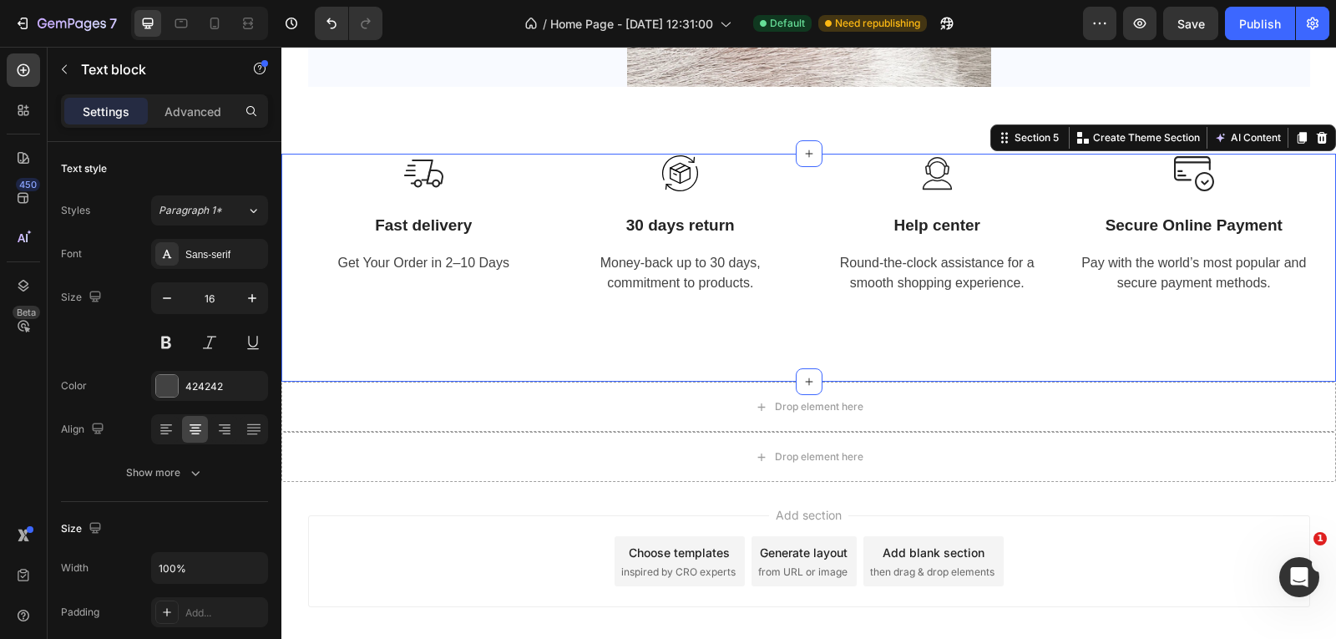
click at [424, 330] on div "Image Fast delivery Text block Get Your Order in 2–10 Days Text block Row Image…" at bounding box center [808, 268] width 1054 height 228
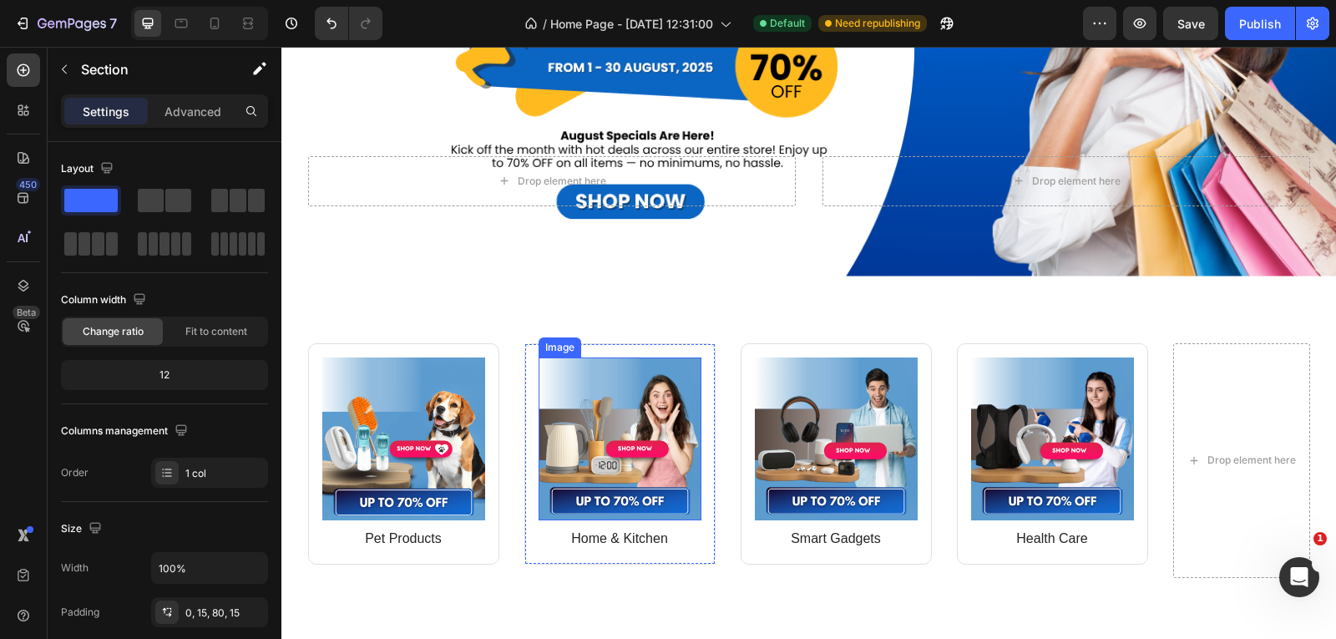
scroll to position [250, 0]
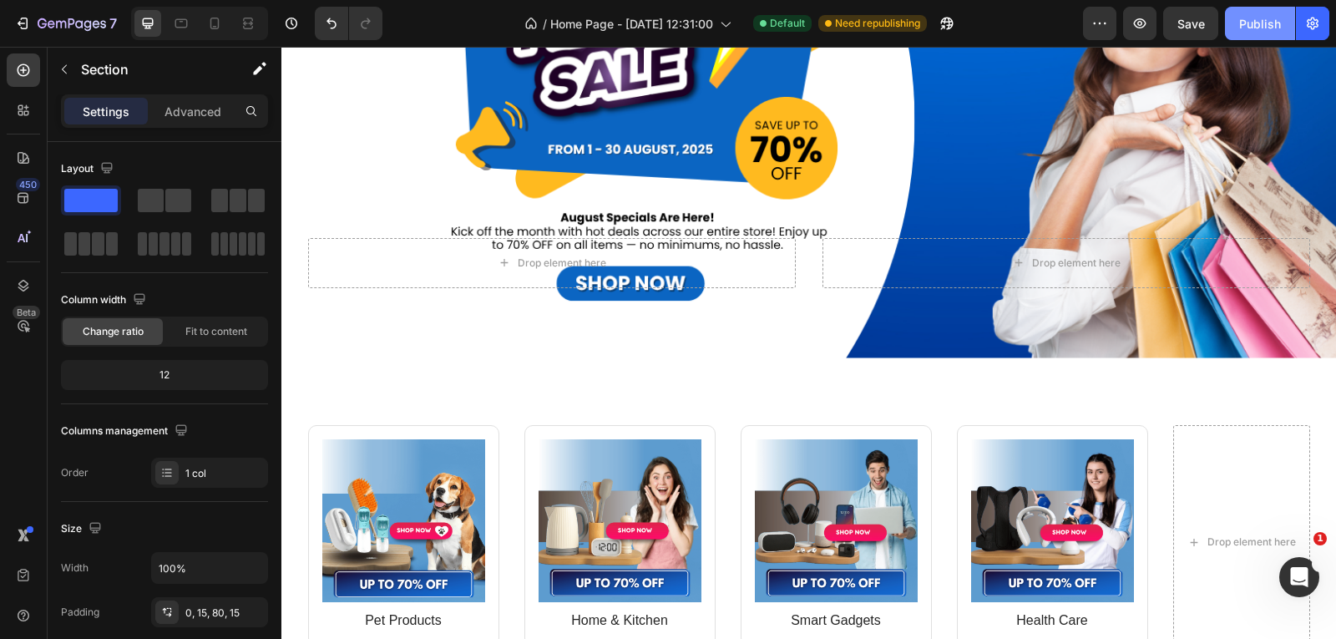
click at [1253, 27] on div "Publish" at bounding box center [1260, 24] width 42 height 18
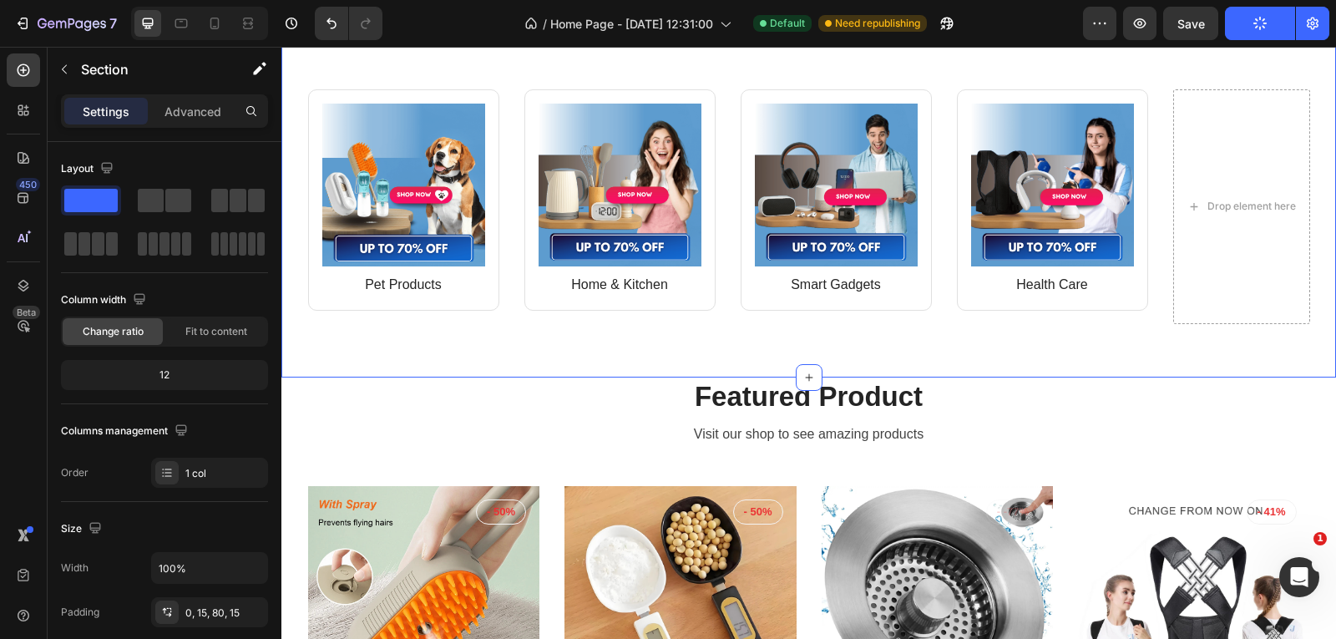
scroll to position [668, 0]
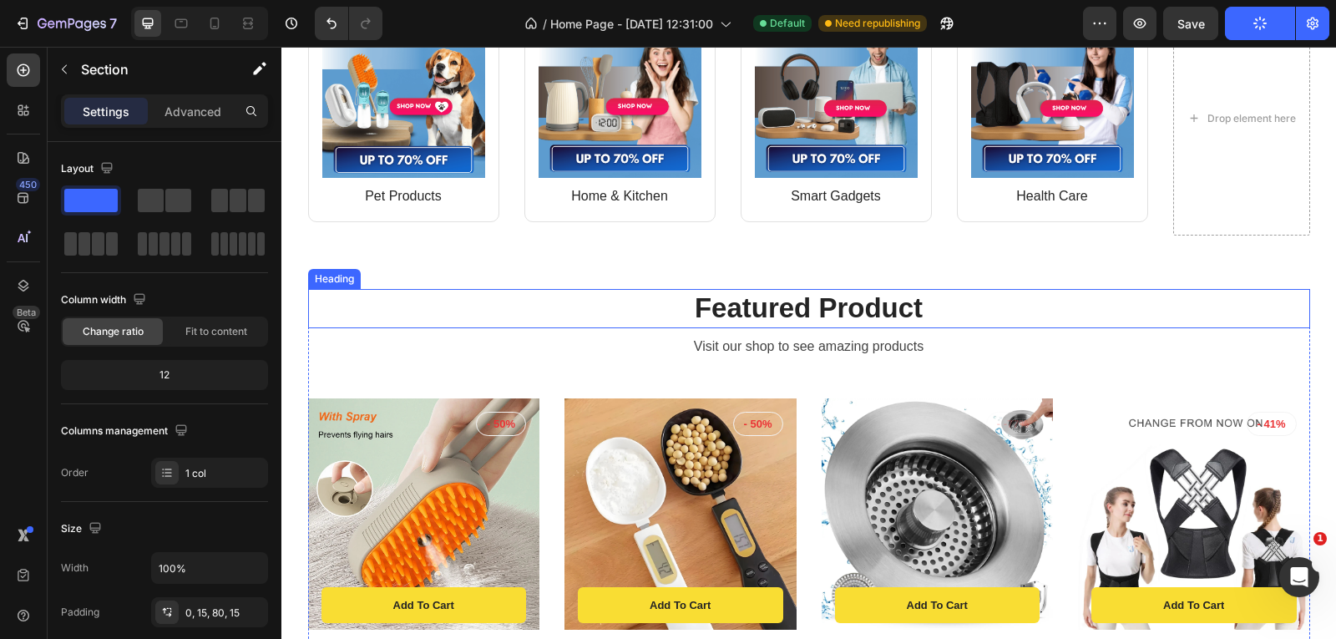
click at [784, 308] on p "Featured Product" at bounding box center [809, 309] width 998 height 36
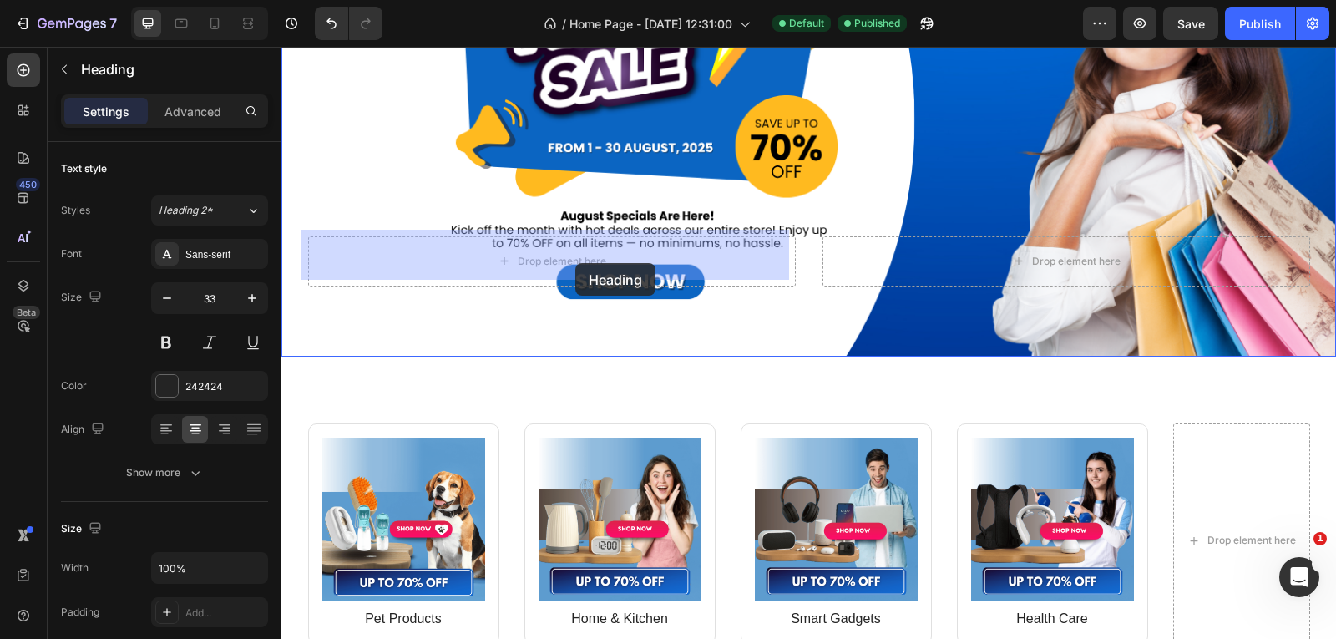
scroll to position [334, 0]
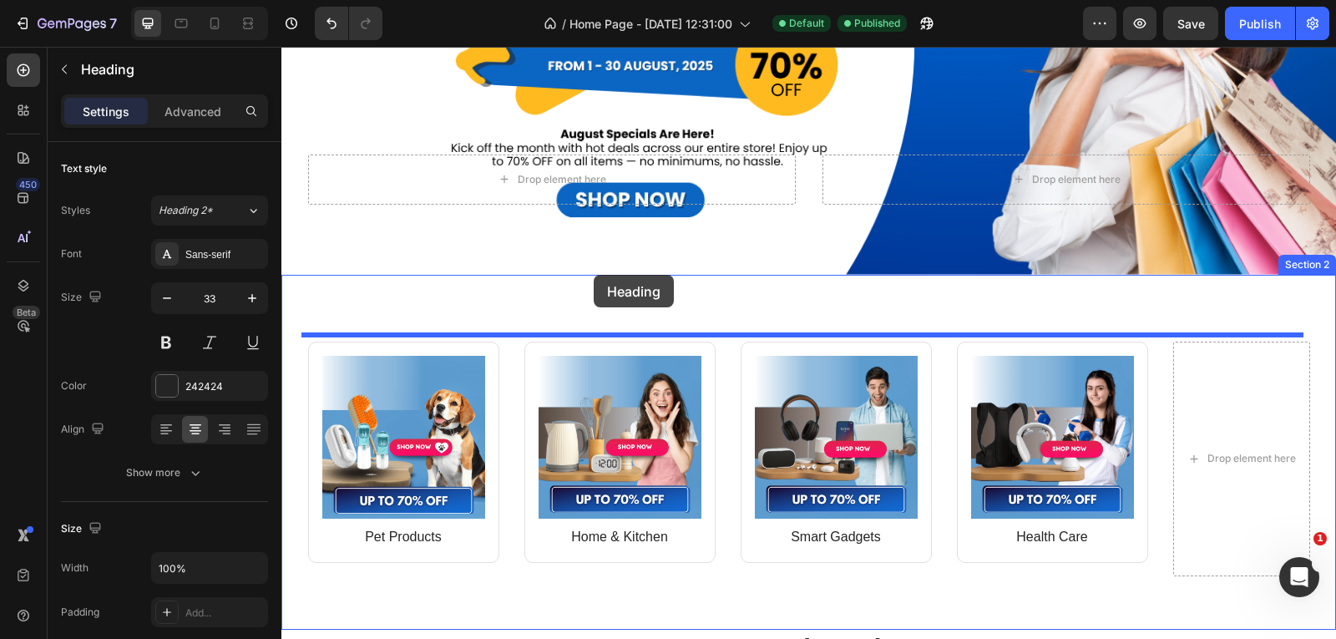
drag, startPoint x: 326, startPoint y: 279, endPoint x: 593, endPoint y: 274, distance: 266.3
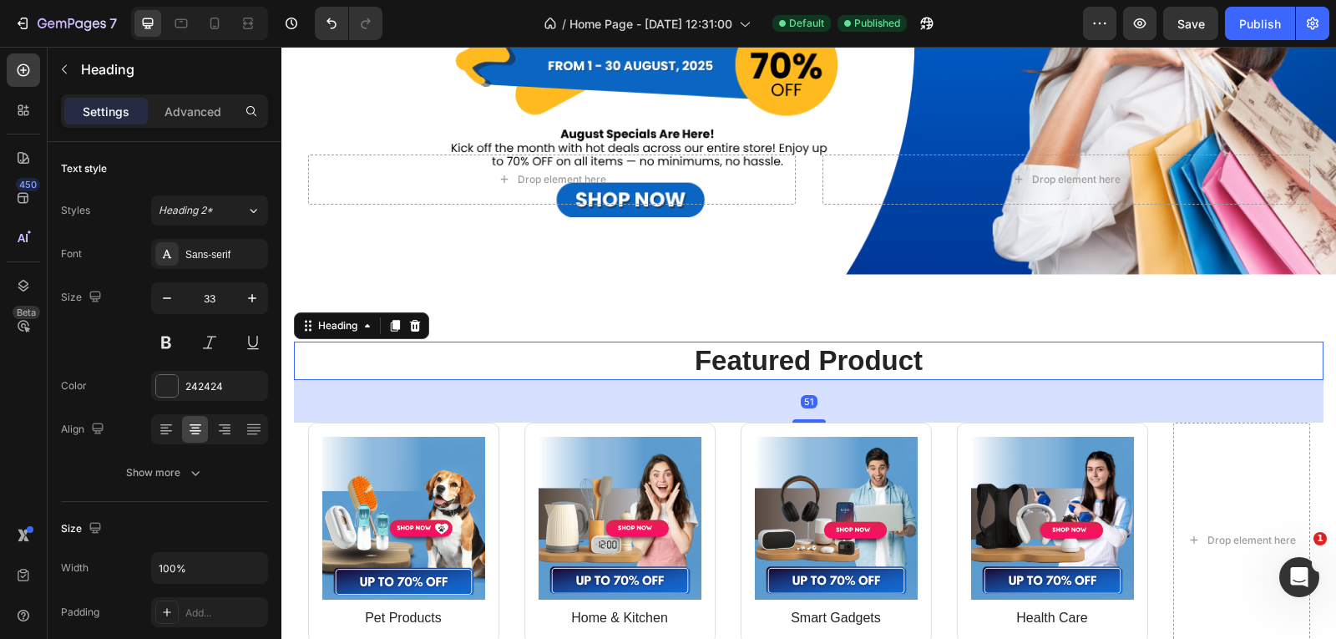
drag, startPoint x: 806, startPoint y: 379, endPoint x: 835, endPoint y: 381, distance: 28.4
click at [809, 419] on div at bounding box center [808, 420] width 33 height 3
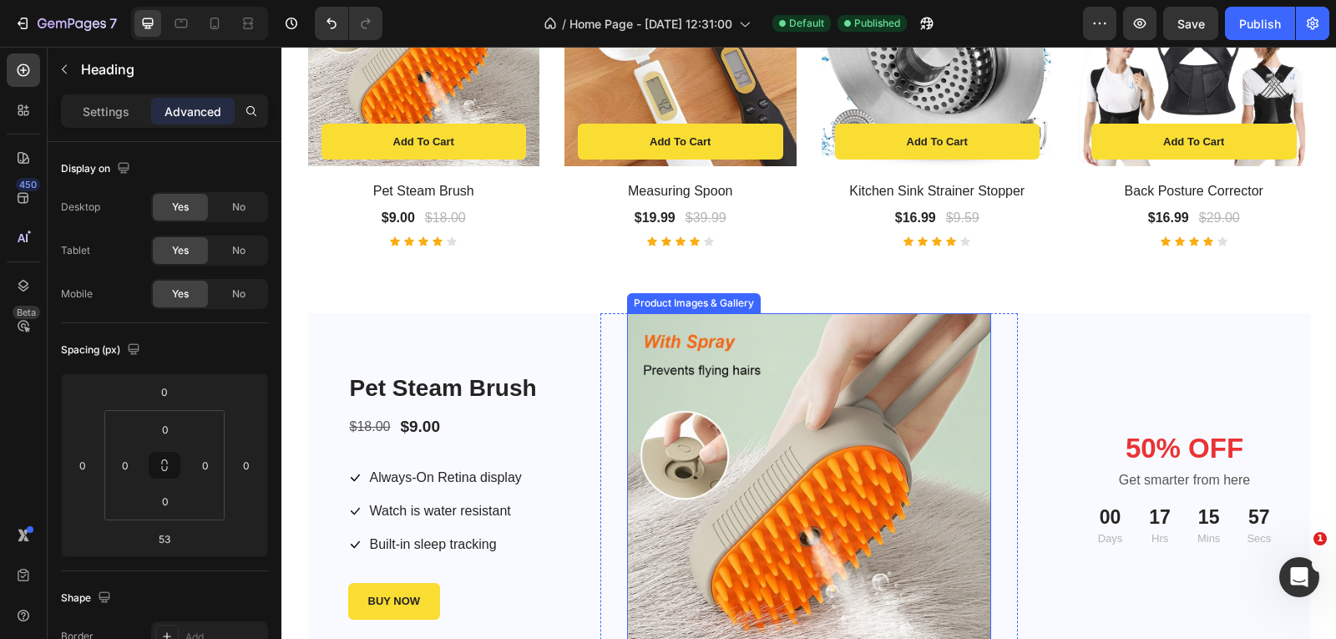
scroll to position [1503, 0]
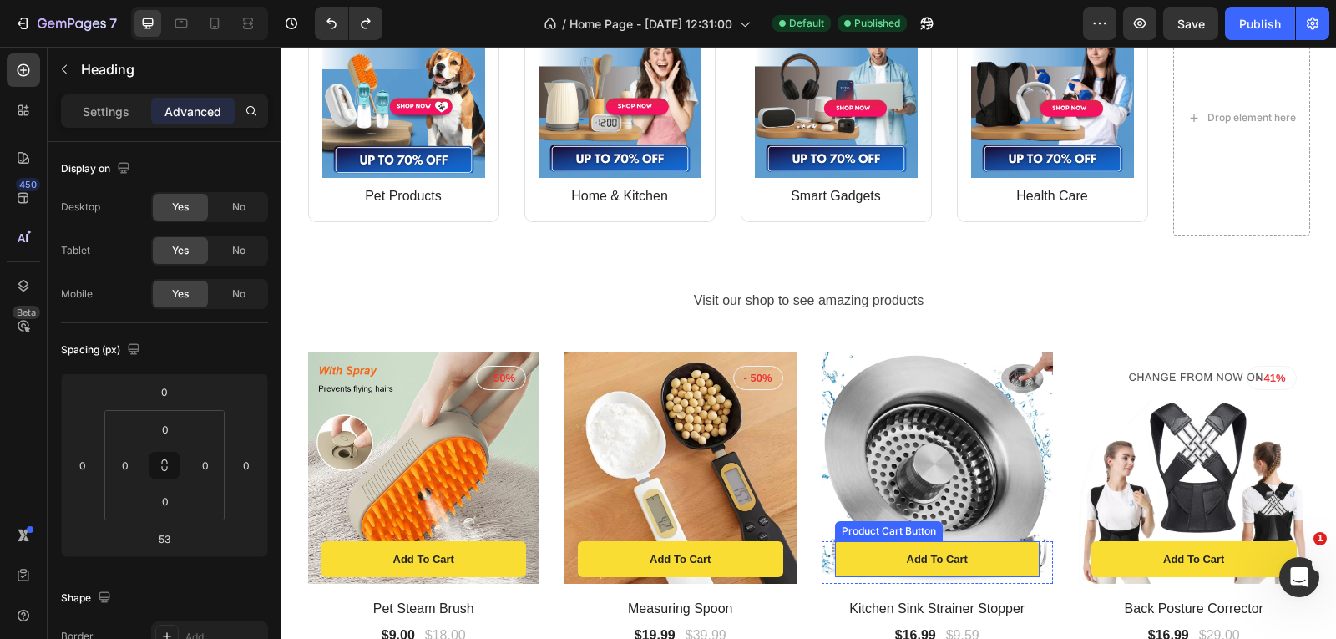
type input "8"
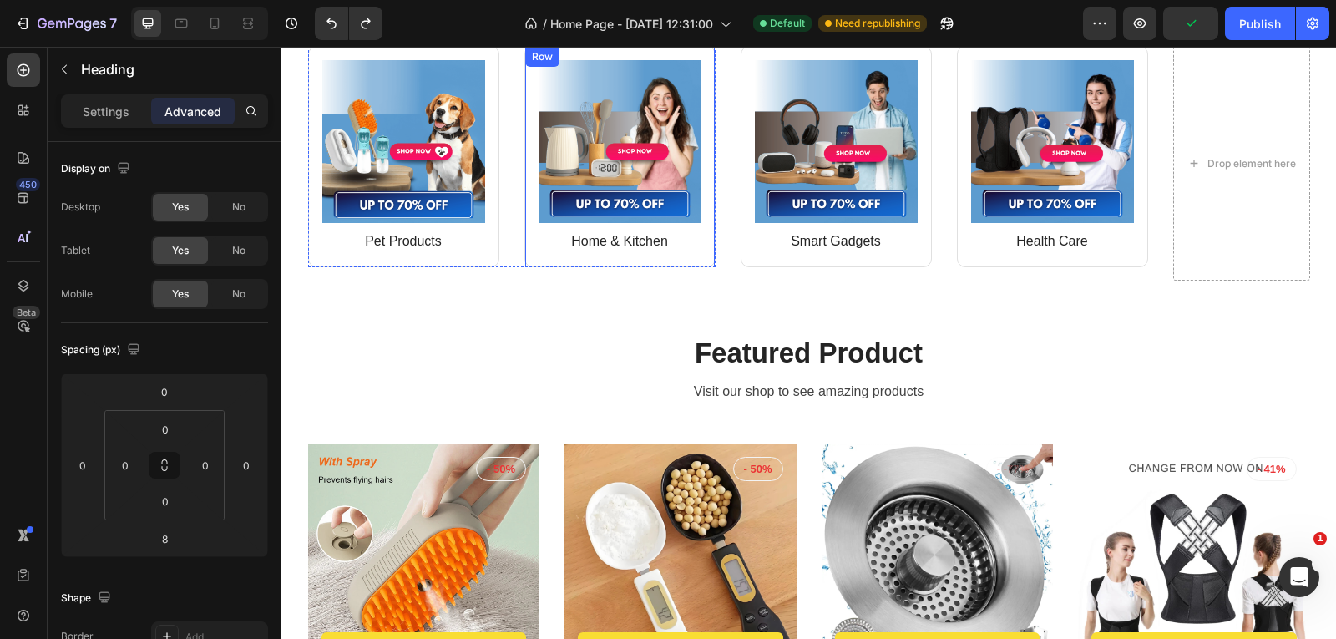
scroll to position [584, 0]
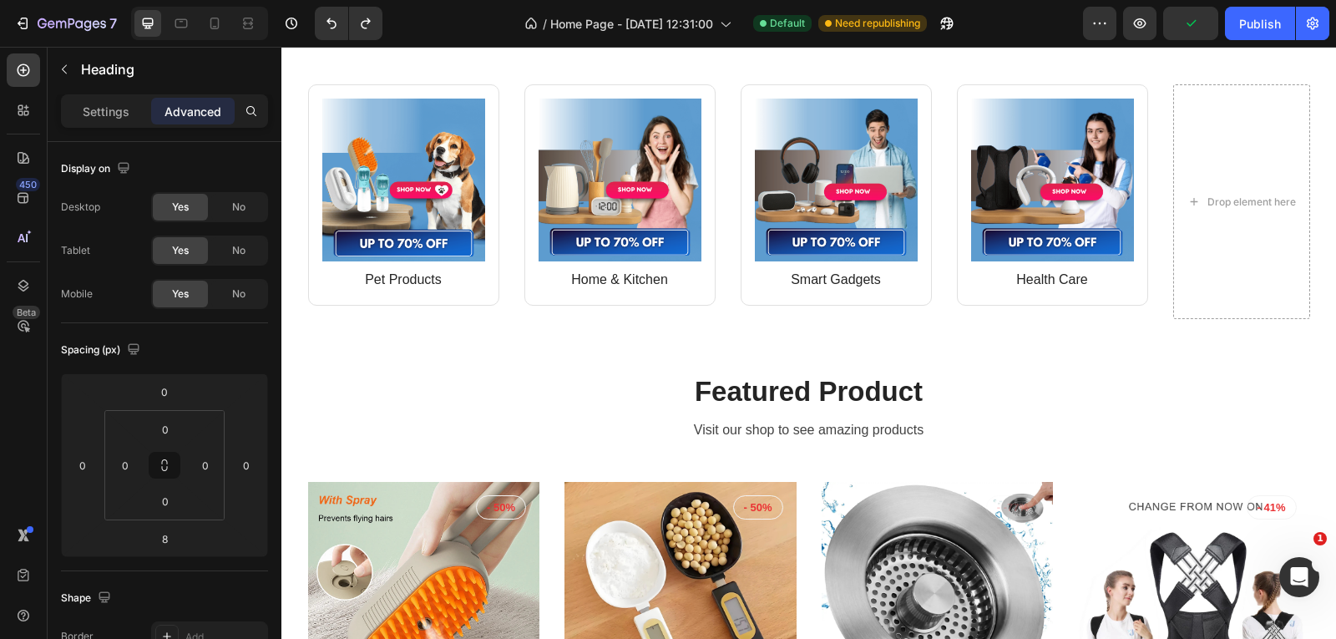
click at [654, 391] on p "Featured Product" at bounding box center [809, 392] width 998 height 36
click at [988, 397] on p "Featured Product" at bounding box center [809, 392] width 998 height 36
drag, startPoint x: 619, startPoint y: 391, endPoint x: 599, endPoint y: 392, distance: 19.3
click at [608, 392] on p "Featured Product" at bounding box center [809, 392] width 998 height 36
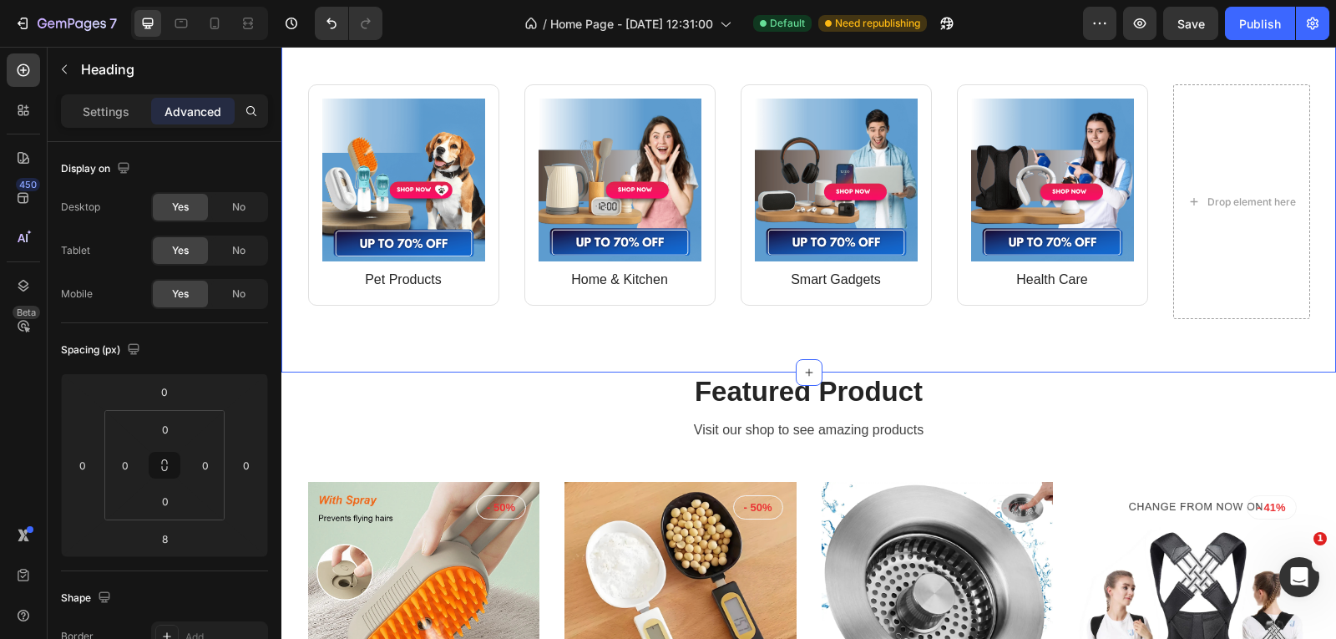
click at [396, 336] on div "Image Pet Products Text block Row Image Home & Kitchen Text block Row Row Image…" at bounding box center [808, 195] width 1054 height 355
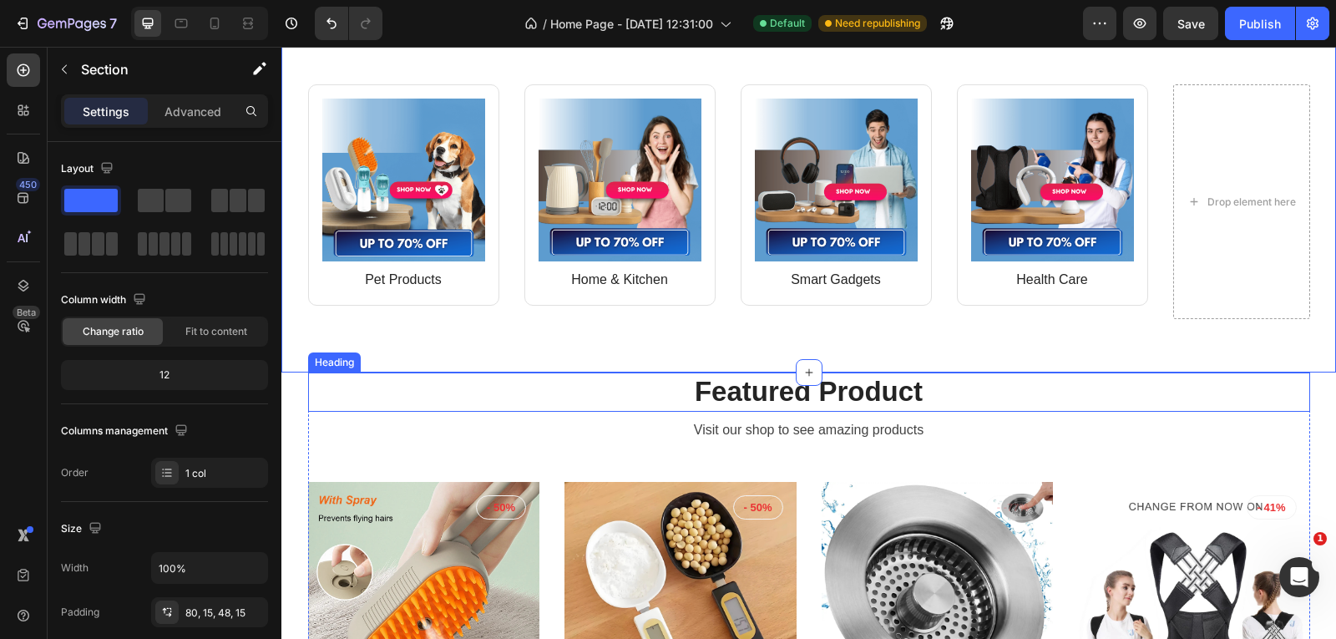
click at [769, 387] on p "Featured Product" at bounding box center [809, 392] width 998 height 36
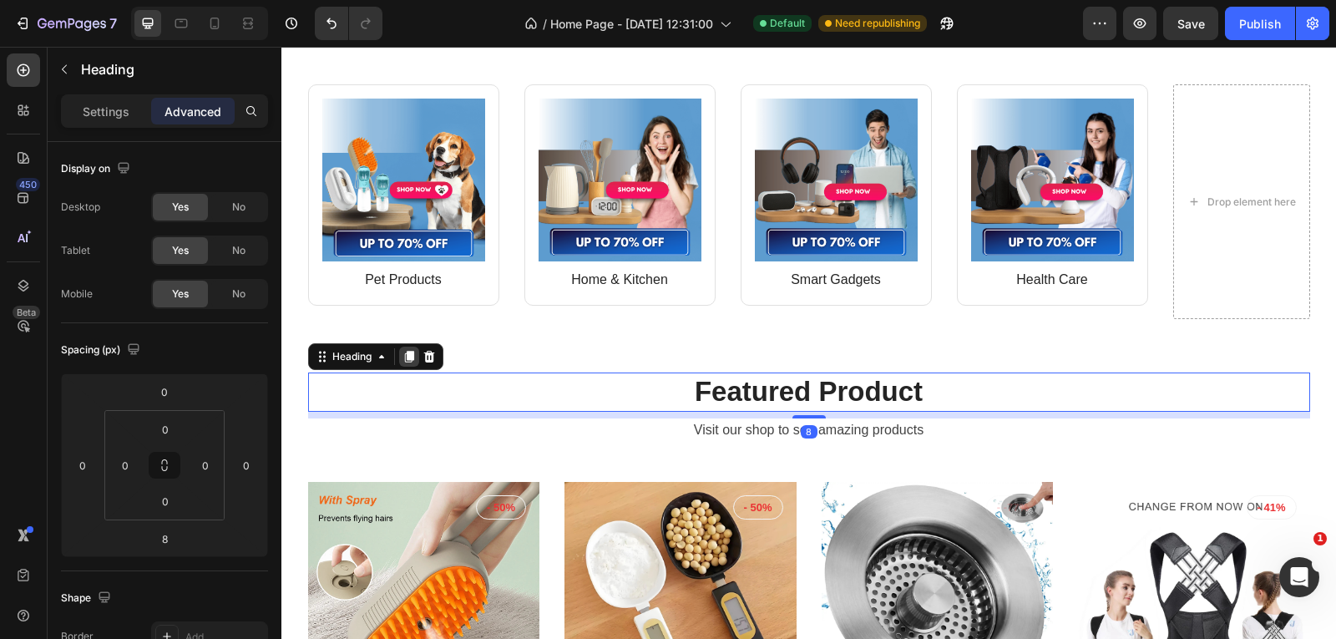
click at [405, 356] on icon at bounding box center [408, 357] width 9 height 12
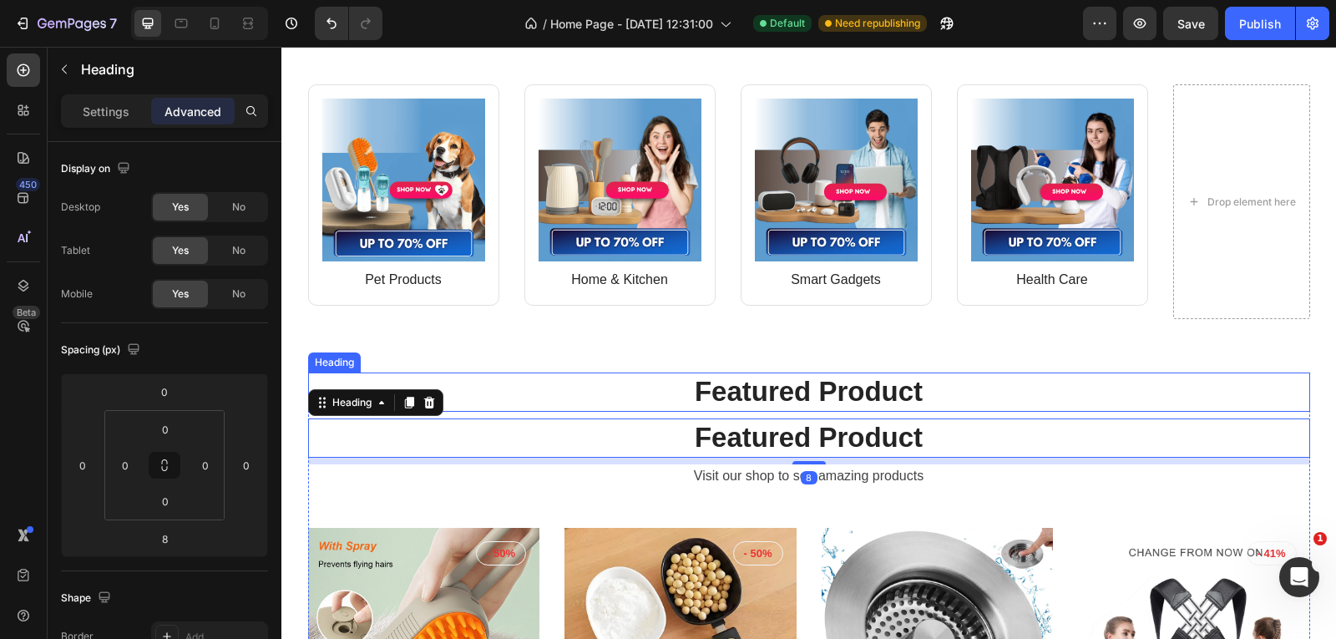
click at [371, 376] on p "Featured Product" at bounding box center [809, 392] width 998 height 36
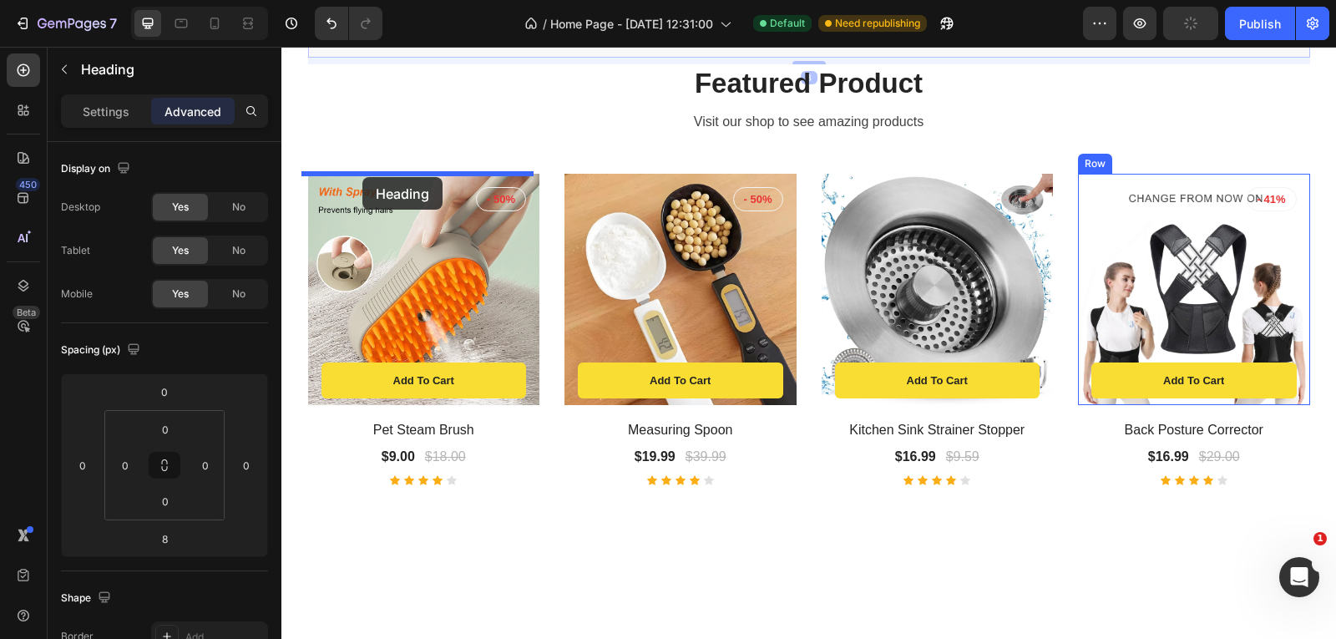
scroll to position [250, 0]
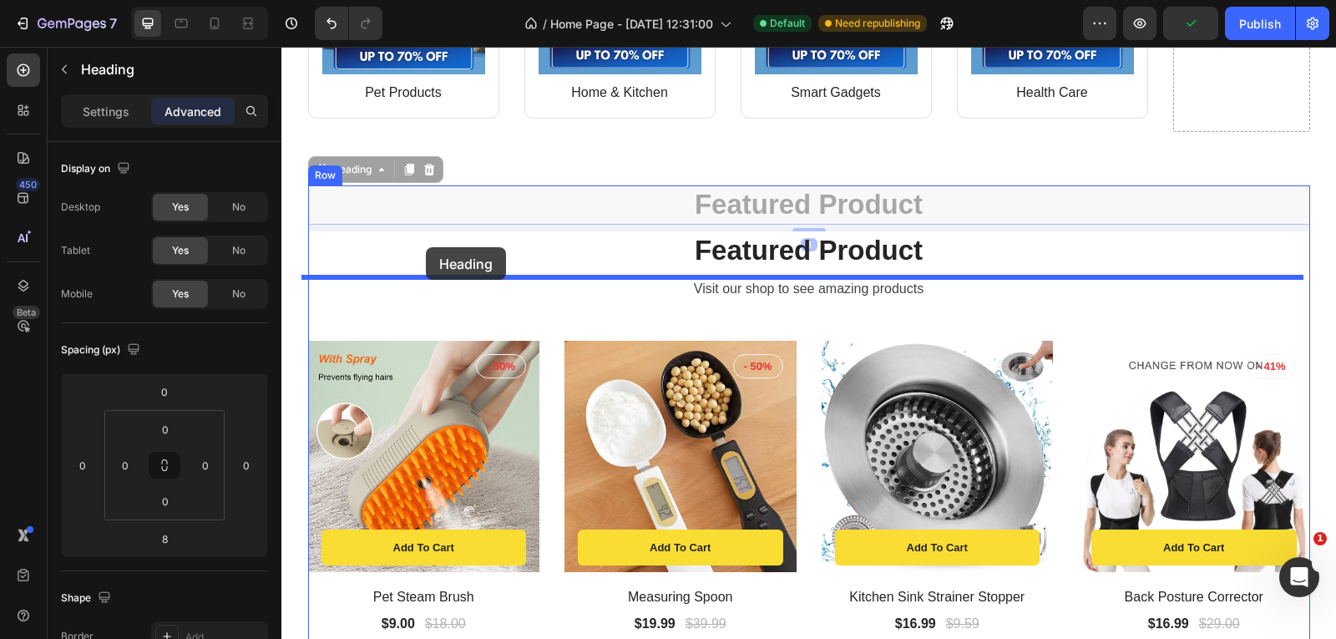
drag, startPoint x: 335, startPoint y: 356, endPoint x: 426, endPoint y: 247, distance: 141.6
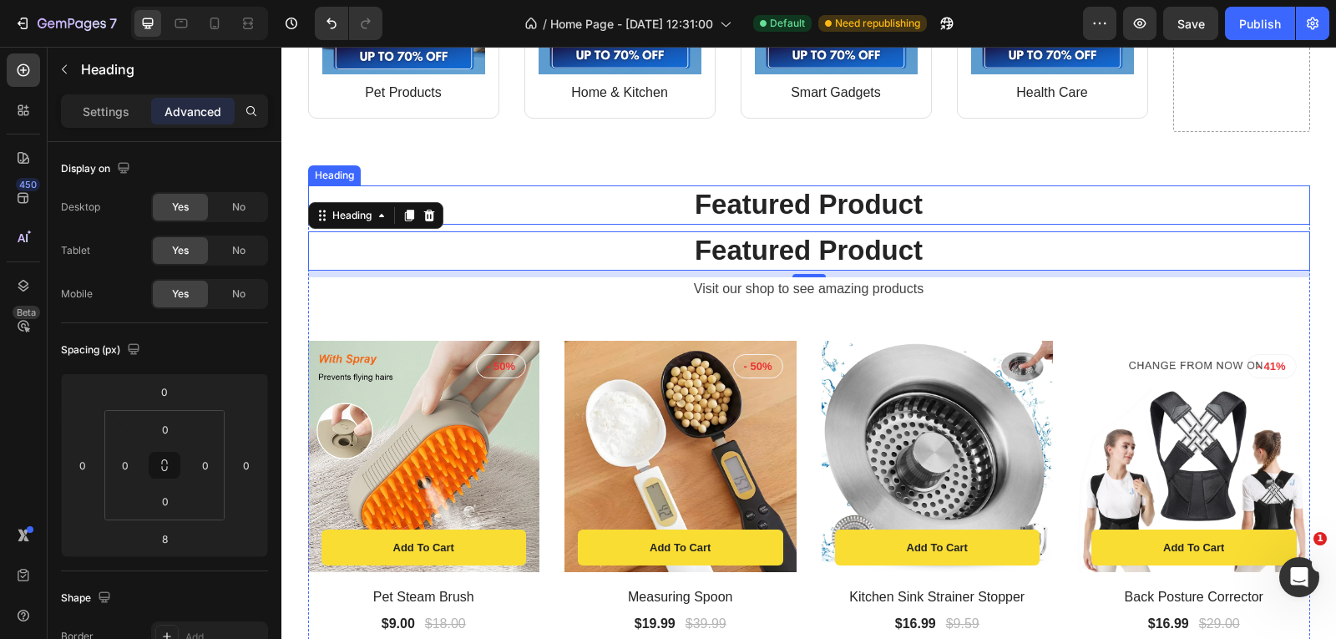
click at [805, 203] on p "Featured Product" at bounding box center [809, 205] width 998 height 36
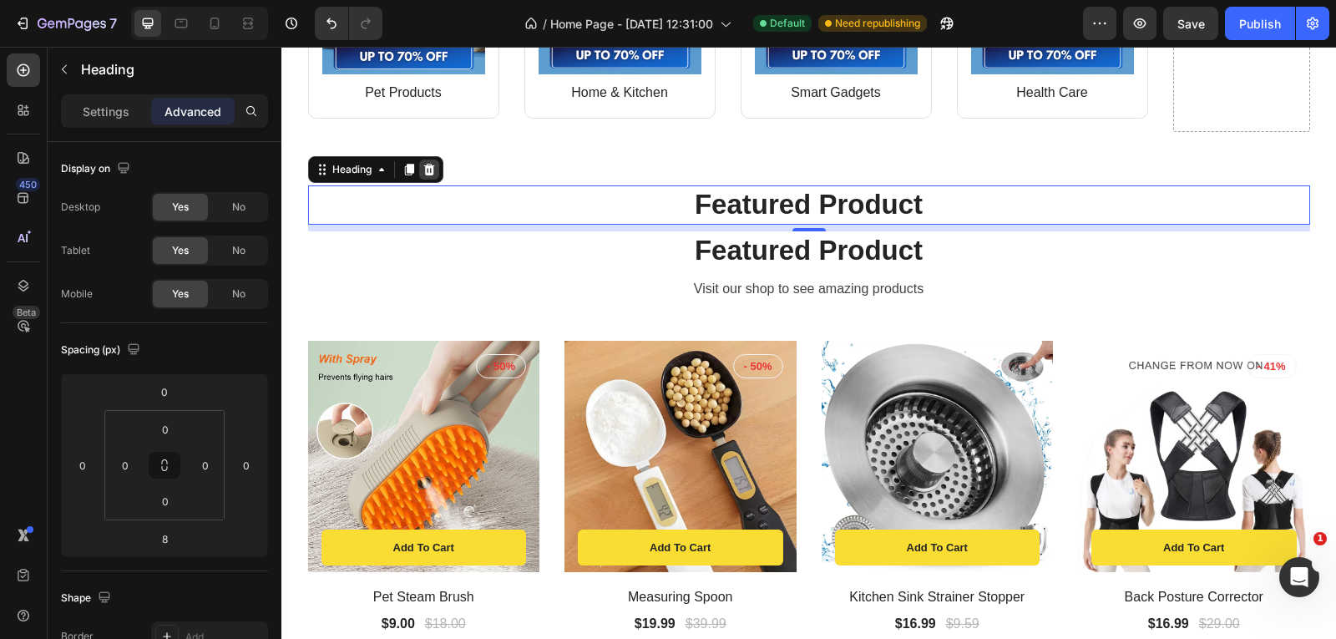
click at [425, 169] on icon at bounding box center [428, 169] width 13 height 13
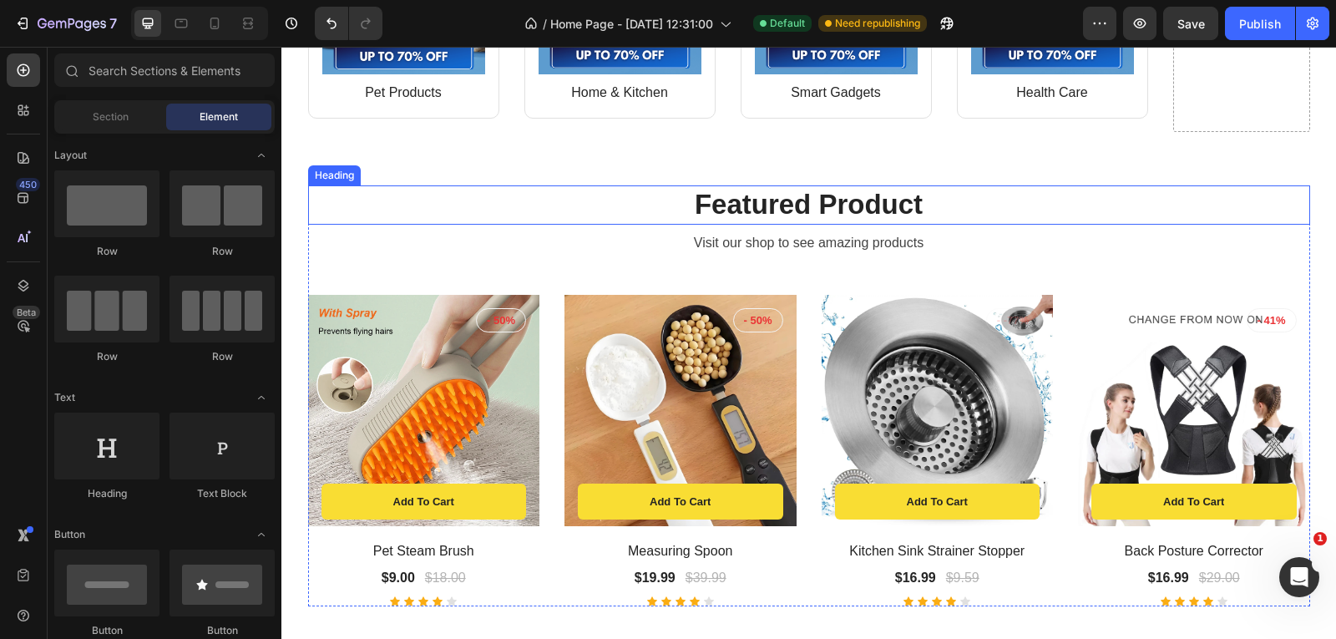
click at [755, 200] on p "Featured Product" at bounding box center [809, 205] width 998 height 36
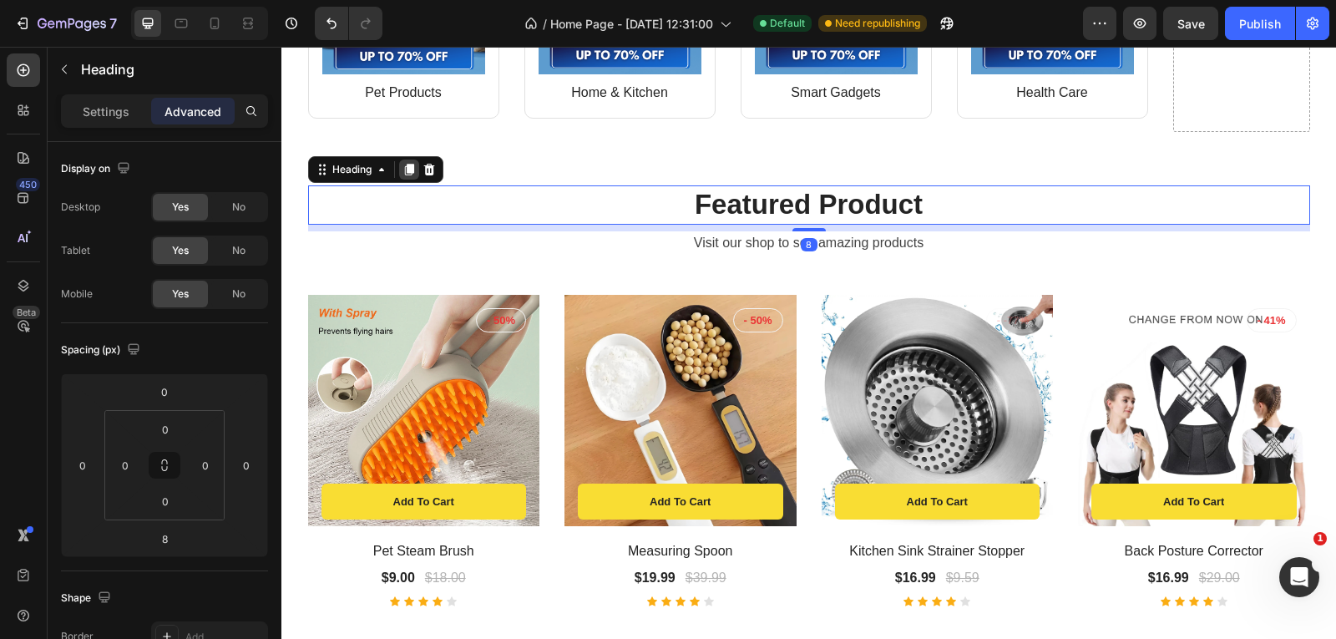
click at [406, 167] on icon at bounding box center [408, 170] width 9 height 12
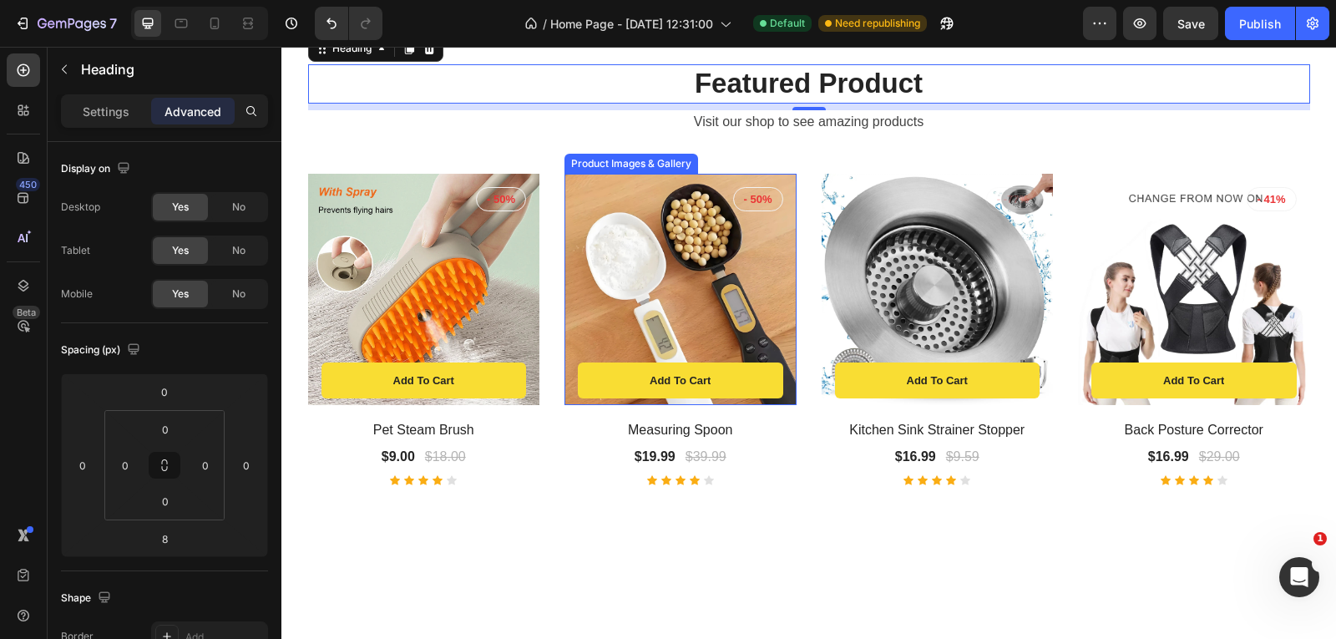
scroll to position [167, 0]
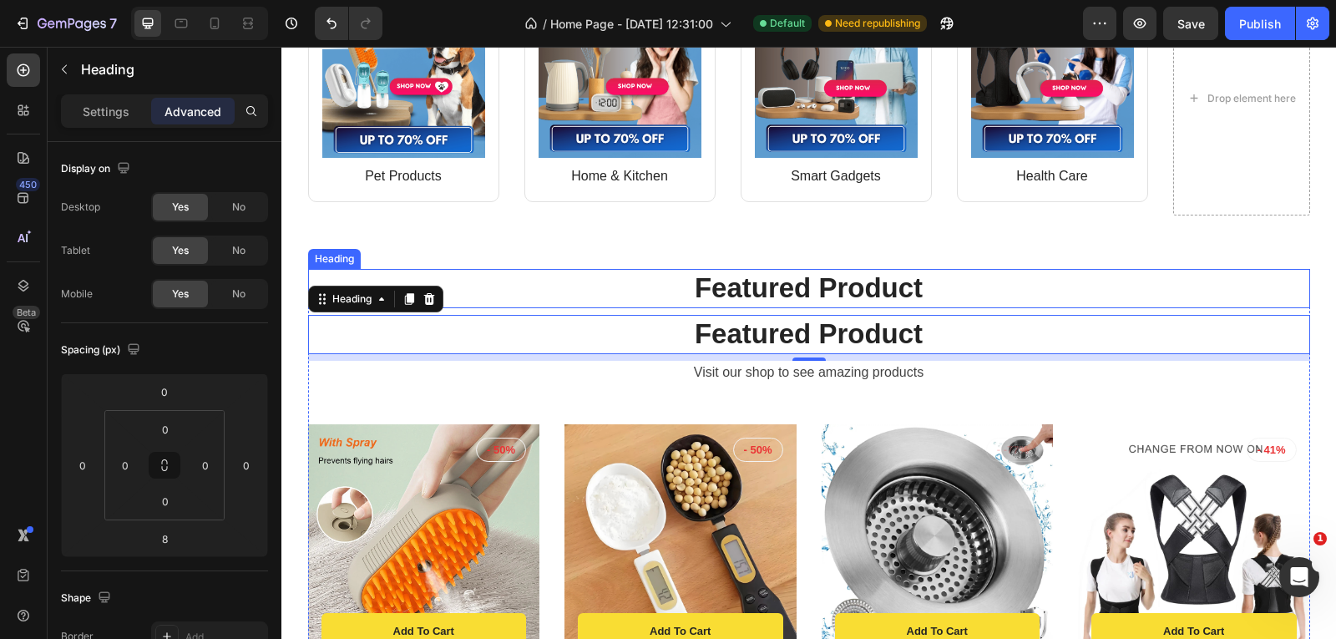
click at [371, 280] on p "Featured Product" at bounding box center [809, 288] width 998 height 36
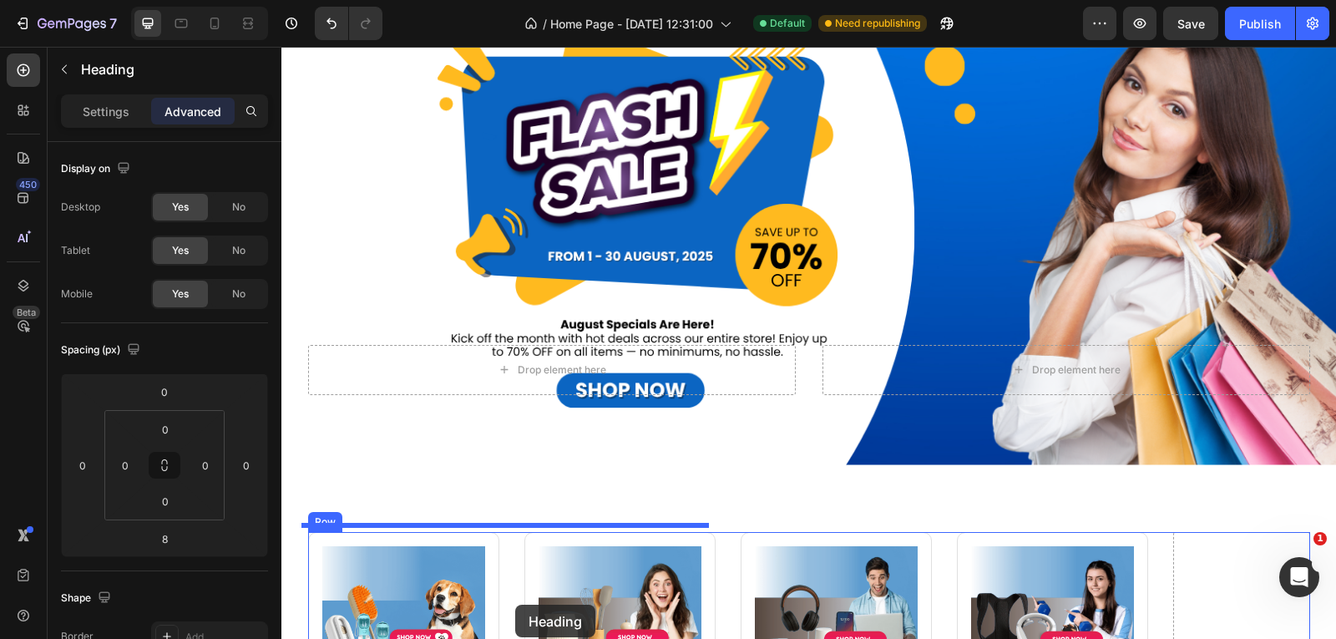
scroll to position [171, 0]
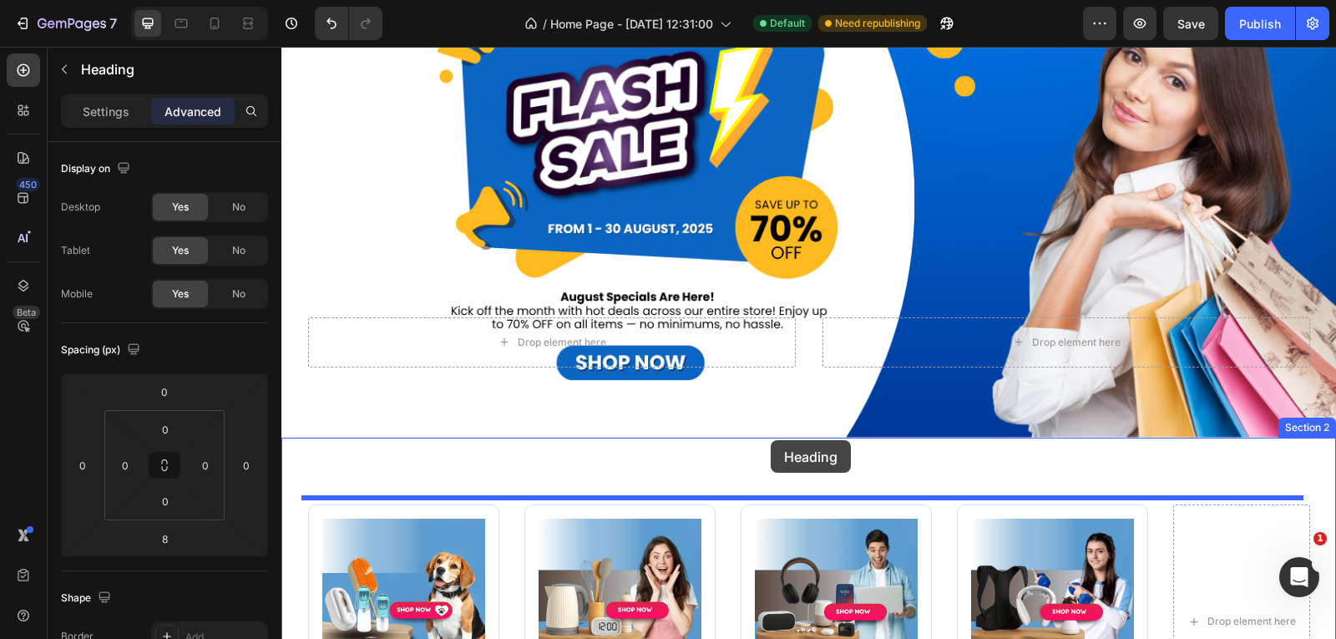
drag, startPoint x: 339, startPoint y: 253, endPoint x: 771, endPoint y: 440, distance: 470.4
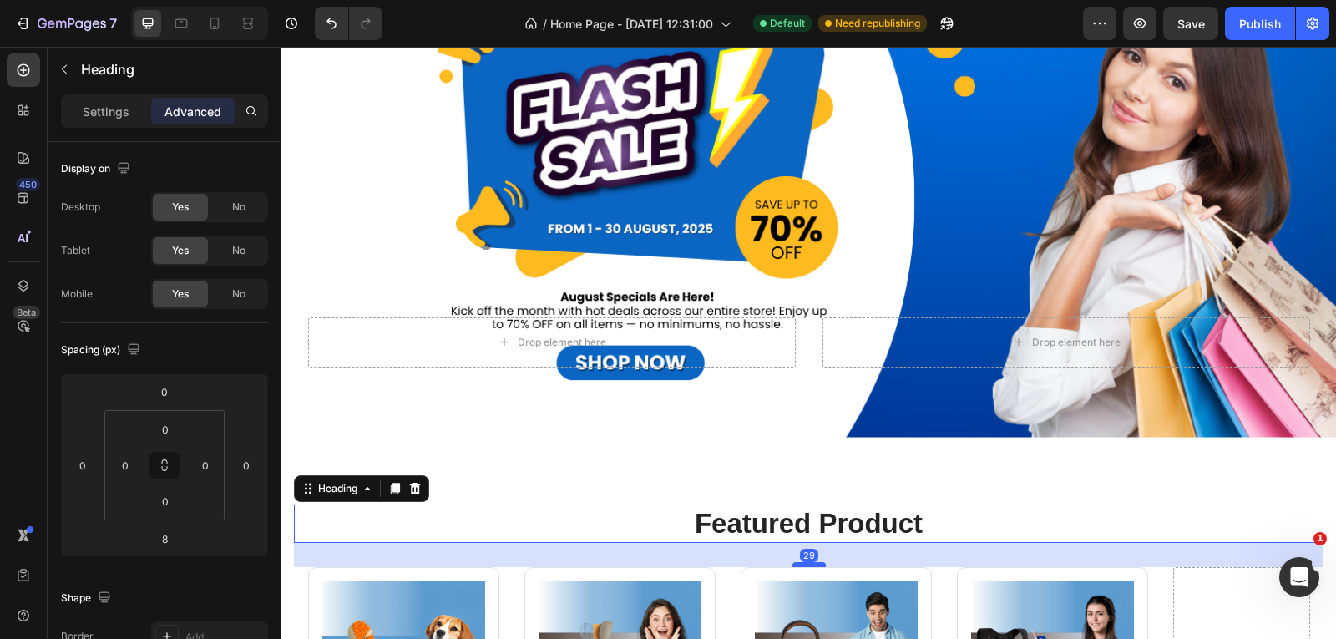
drag, startPoint x: 800, startPoint y: 539, endPoint x: 796, endPoint y: 557, distance: 17.8
click at [796, 562] on div at bounding box center [808, 564] width 33 height 5
type input "29"
click at [821, 514] on p "Featured Product" at bounding box center [809, 524] width 1026 height 36
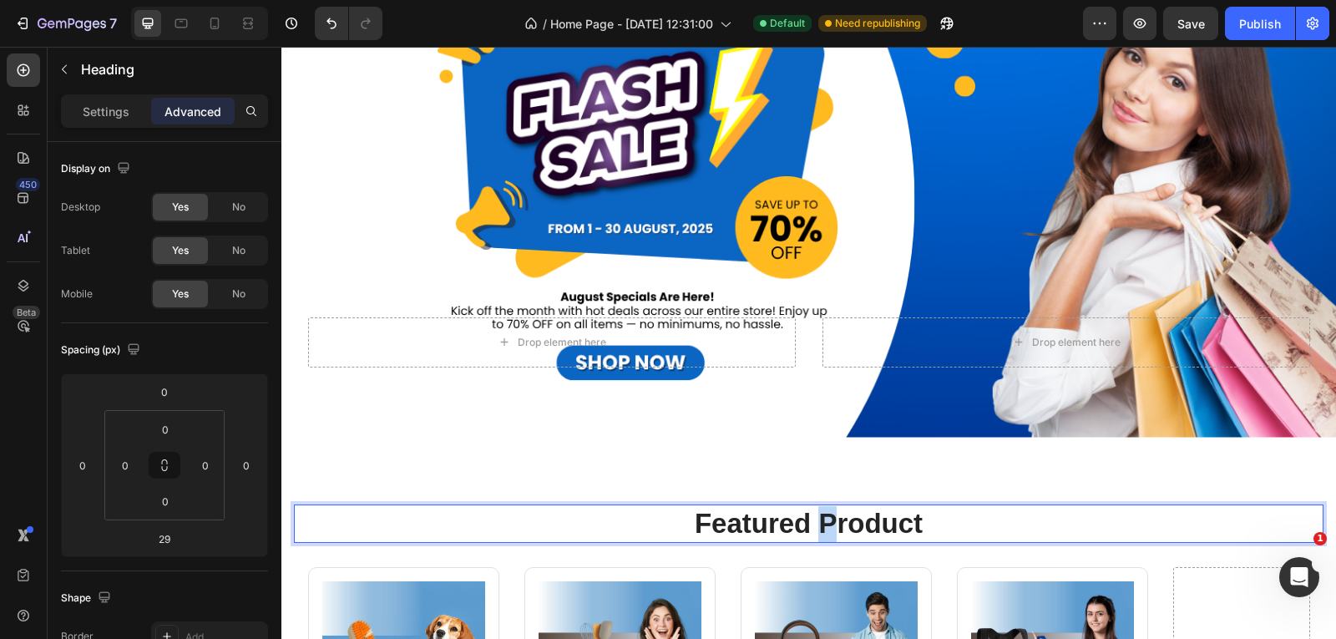
click at [821, 514] on p "Featured Product" at bounding box center [809, 524] width 1026 height 36
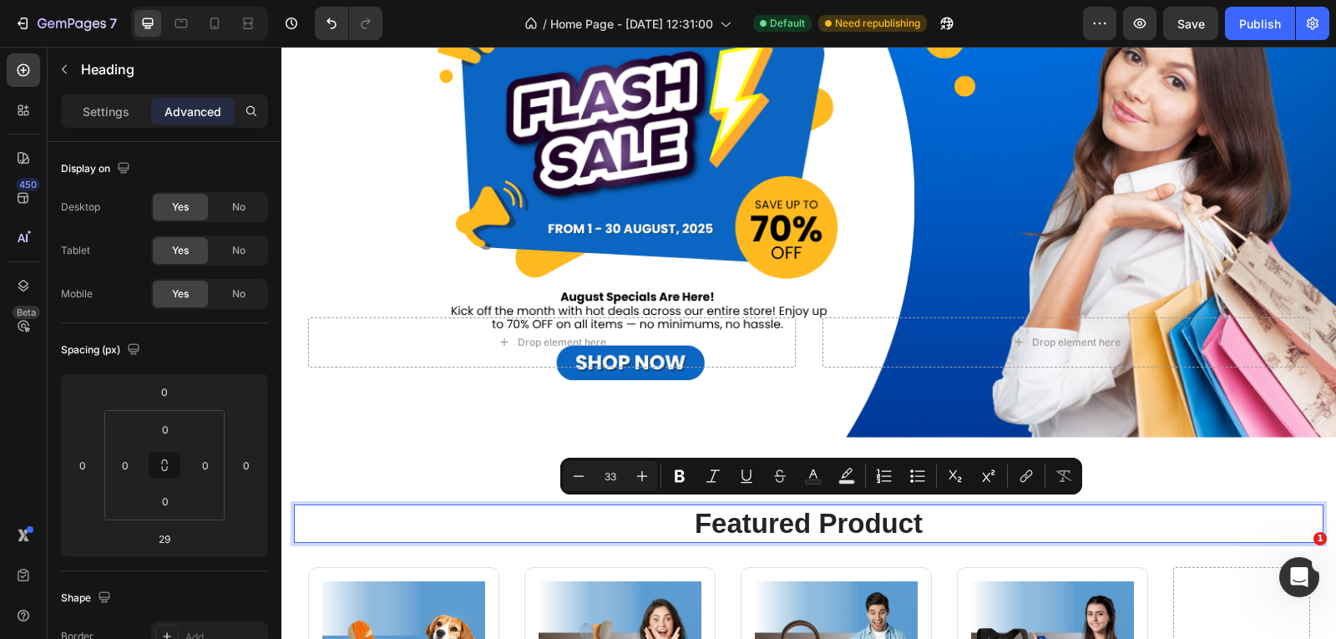
click at [932, 518] on p "Featured Product" at bounding box center [809, 524] width 1026 height 36
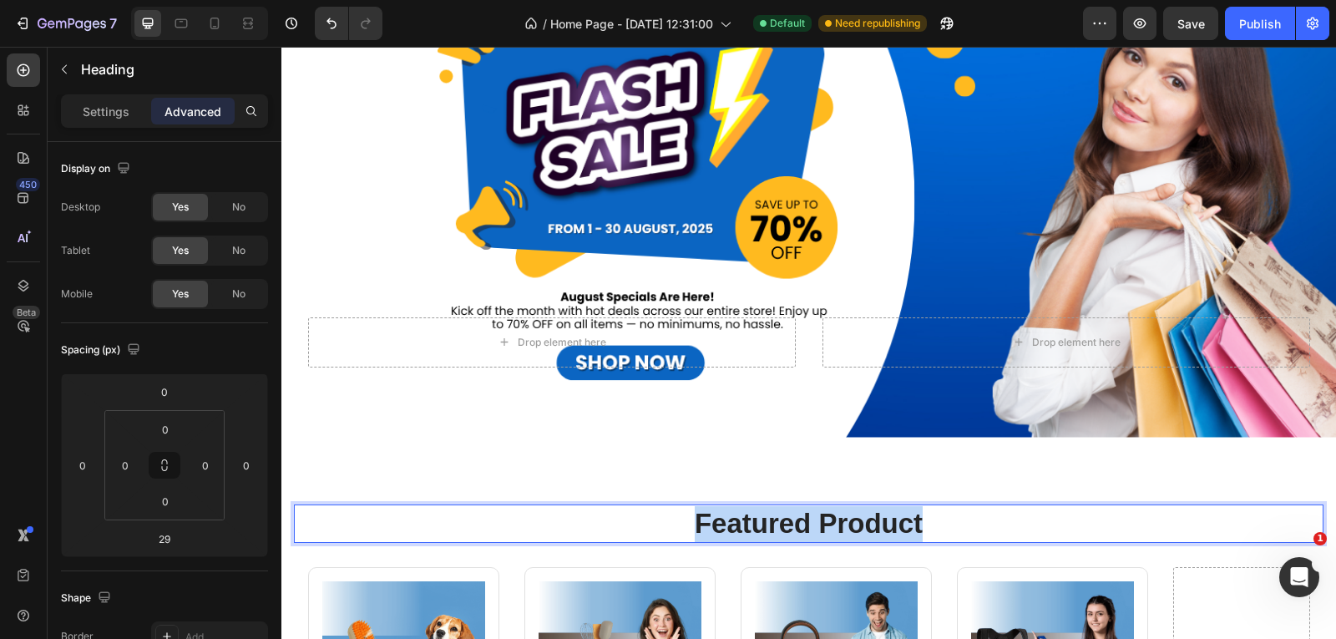
drag, startPoint x: 932, startPoint y: 518, endPoint x: 535, endPoint y: 510, distance: 397.4
click at [536, 511] on p "Featured Product" at bounding box center [809, 524] width 1026 height 36
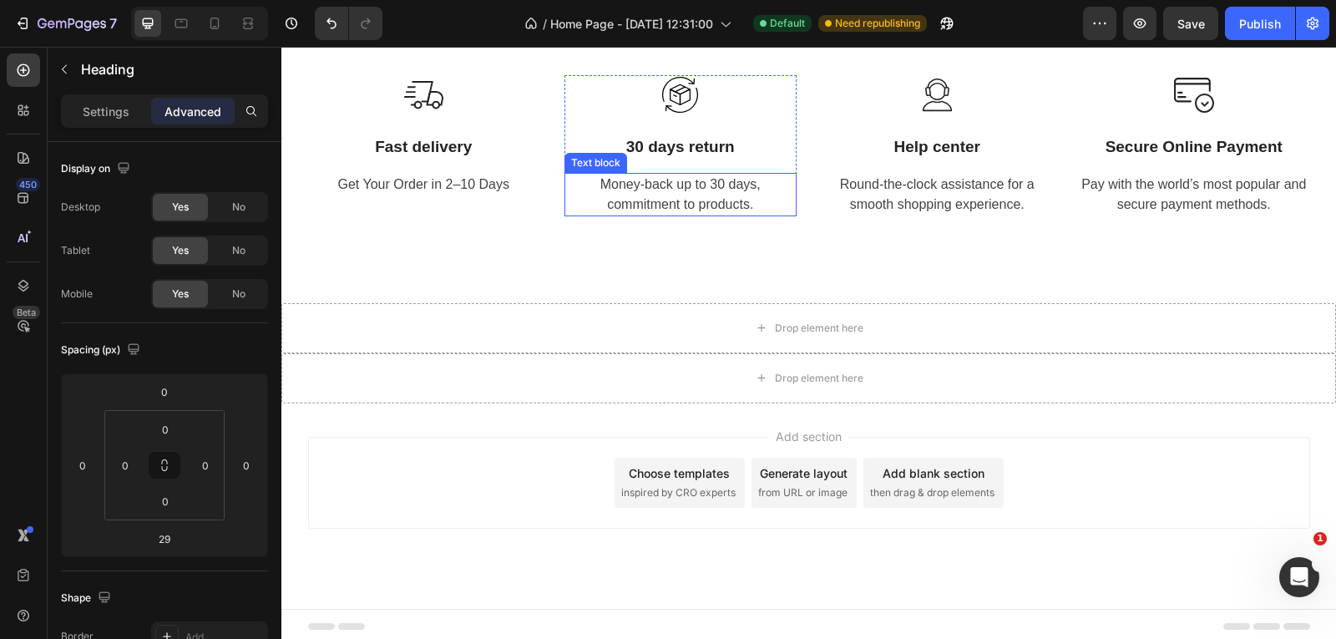
scroll to position [1868, 0]
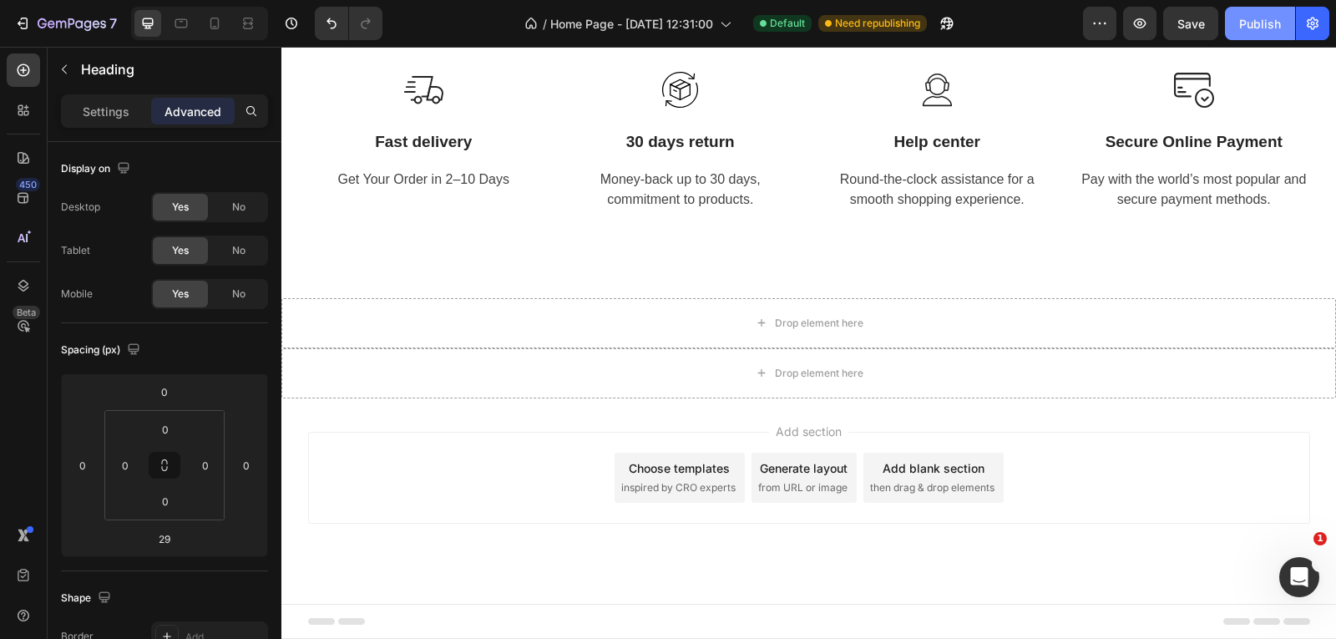
click at [1263, 17] on div "Publish" at bounding box center [1260, 24] width 42 height 18
click at [221, 31] on icon at bounding box center [214, 23] width 17 height 17
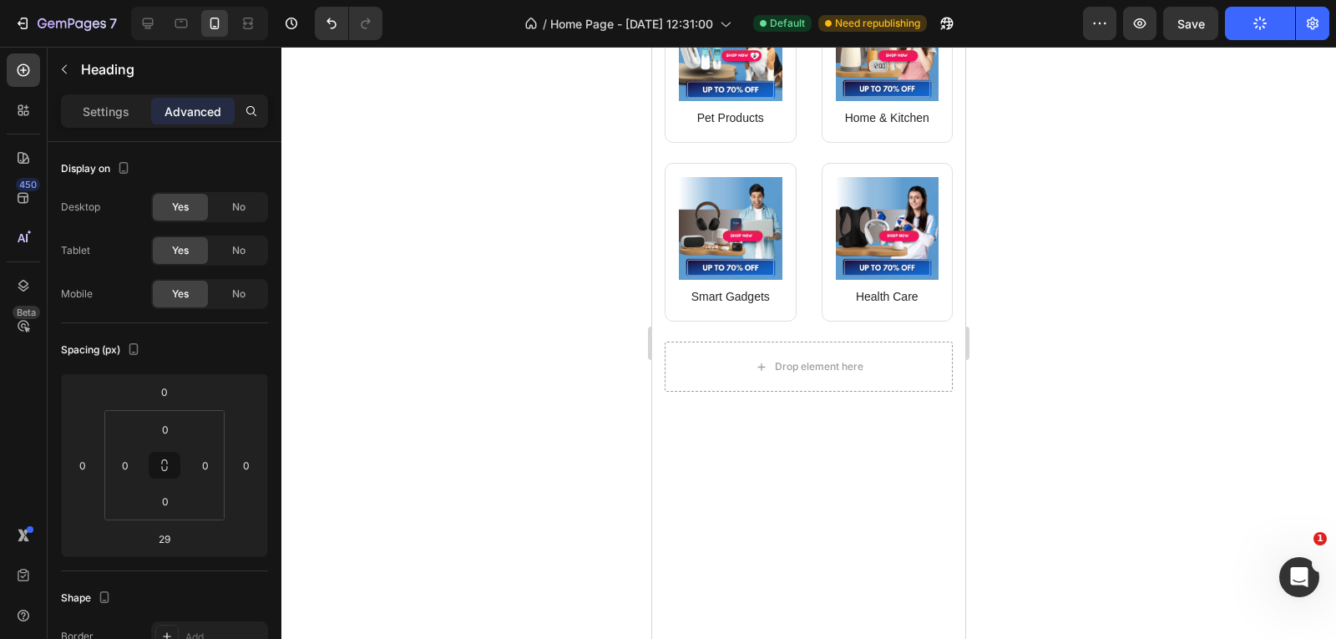
scroll to position [250, 0]
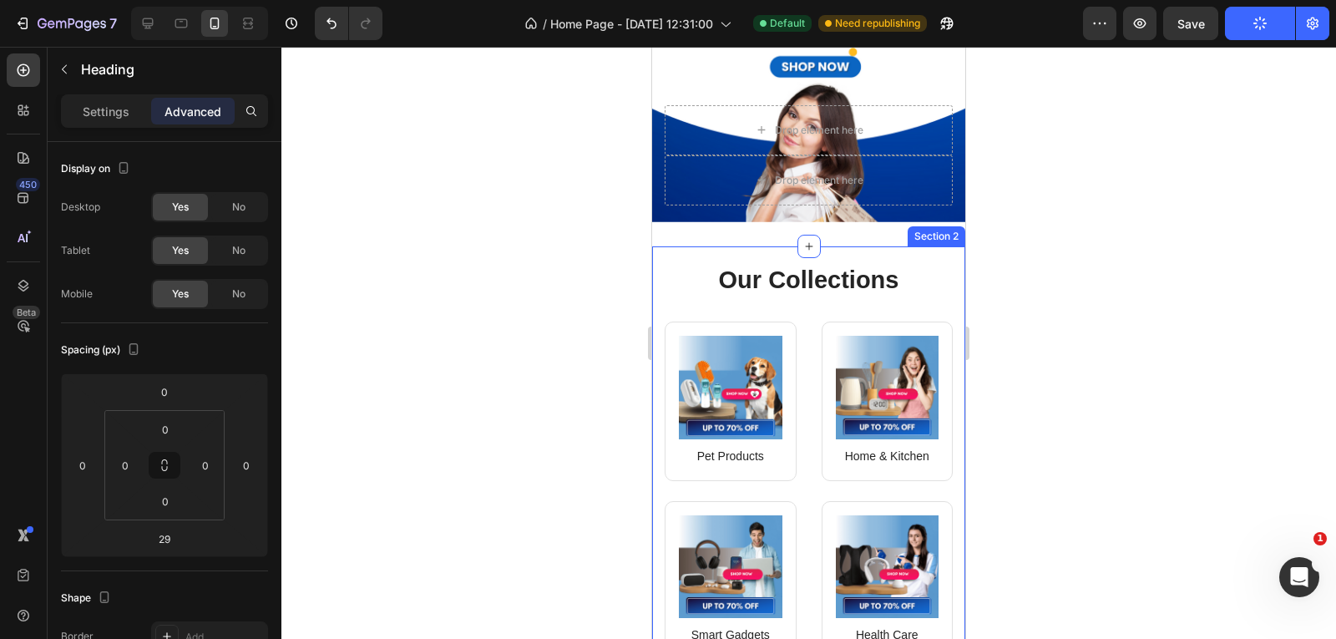
click at [1058, 273] on div at bounding box center [808, 343] width 1054 height 592
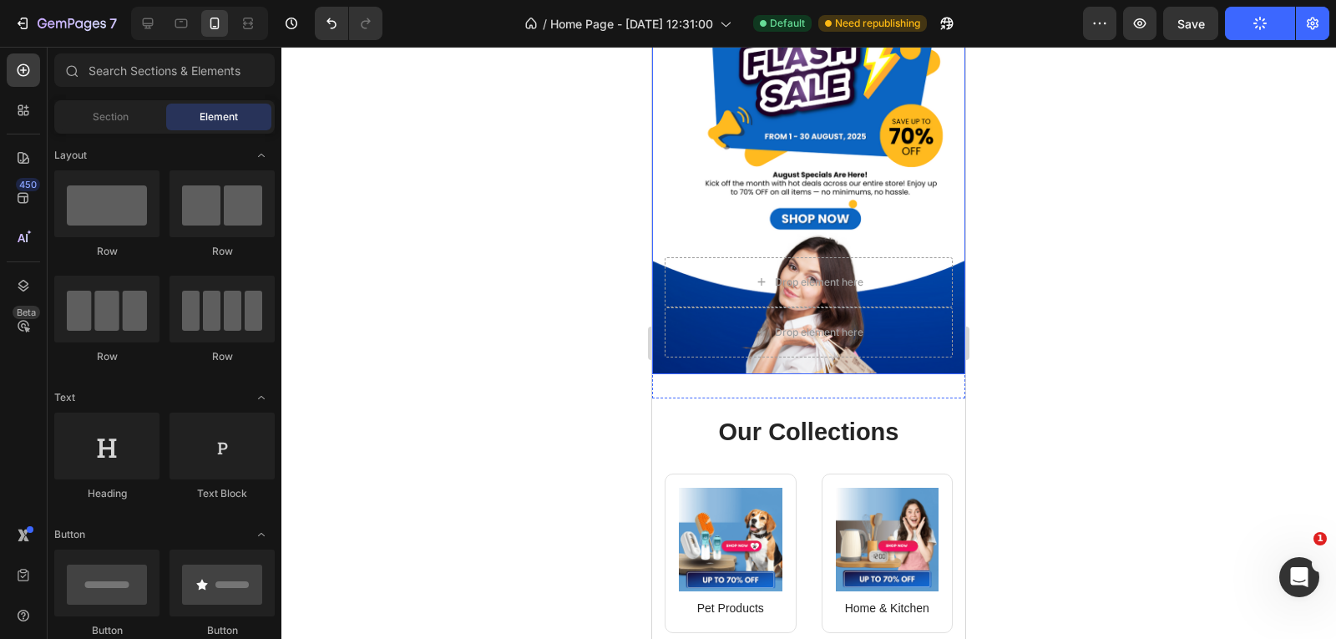
scroll to position [0, 0]
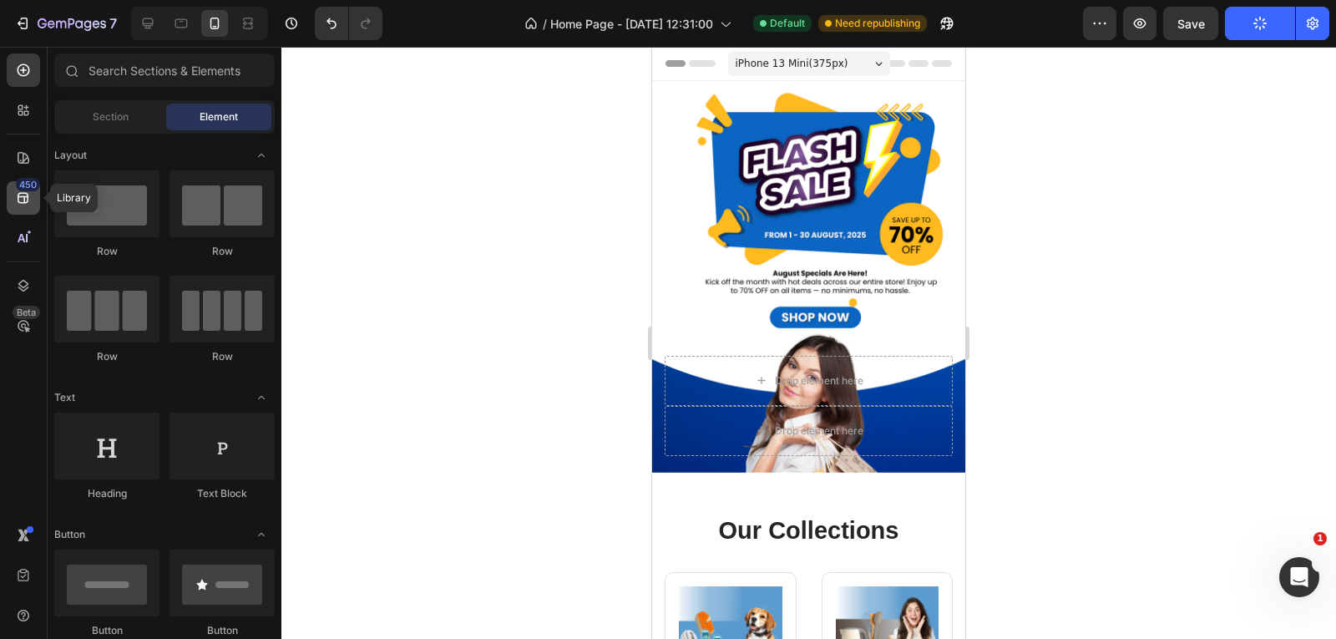
click at [15, 198] on icon at bounding box center [23, 197] width 17 height 17
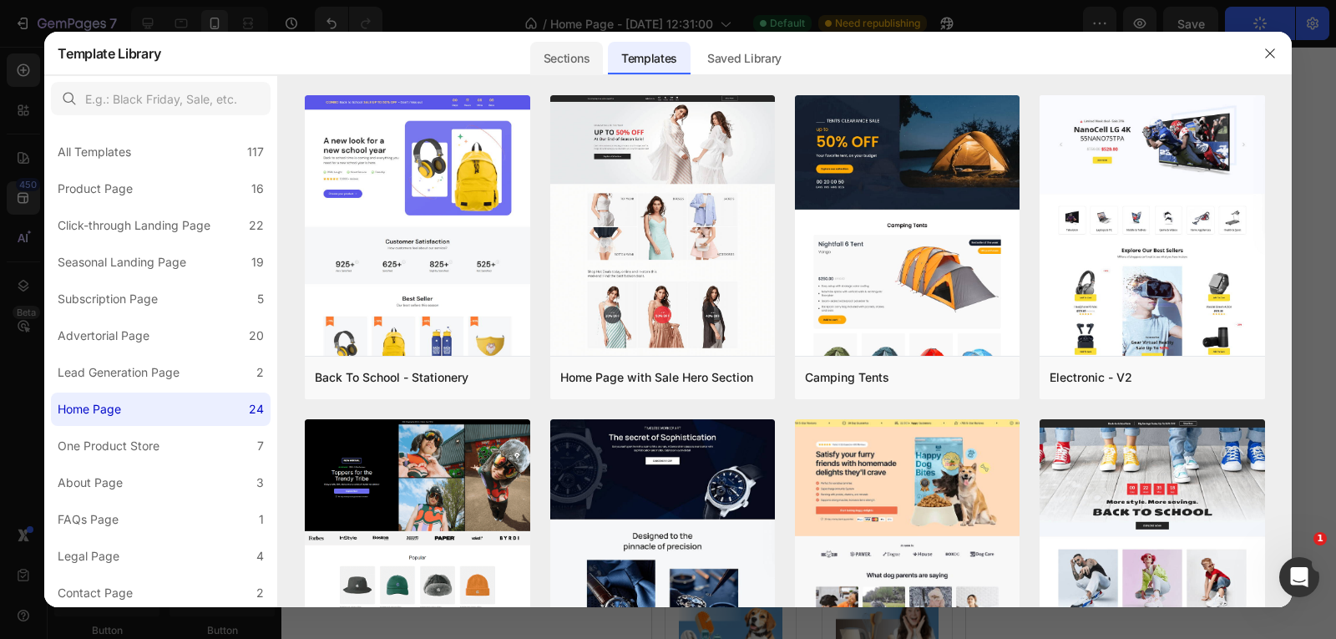
click at [576, 69] on div "Sections" at bounding box center [566, 58] width 73 height 33
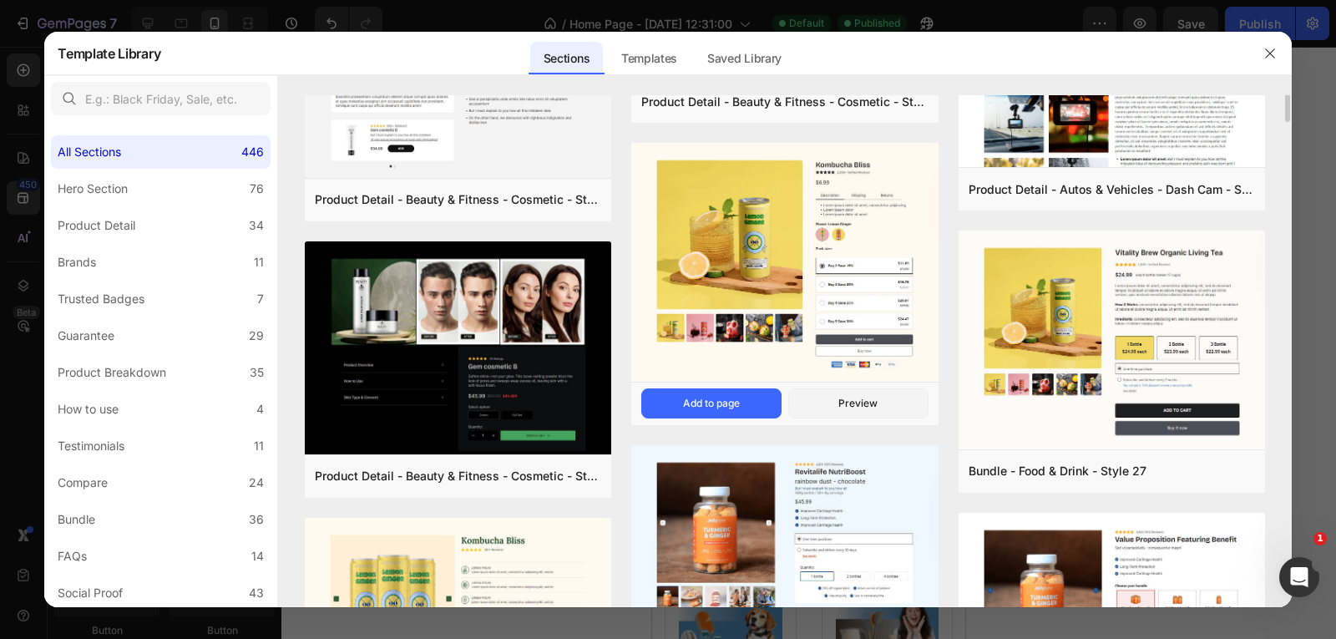
scroll to position [417, 0]
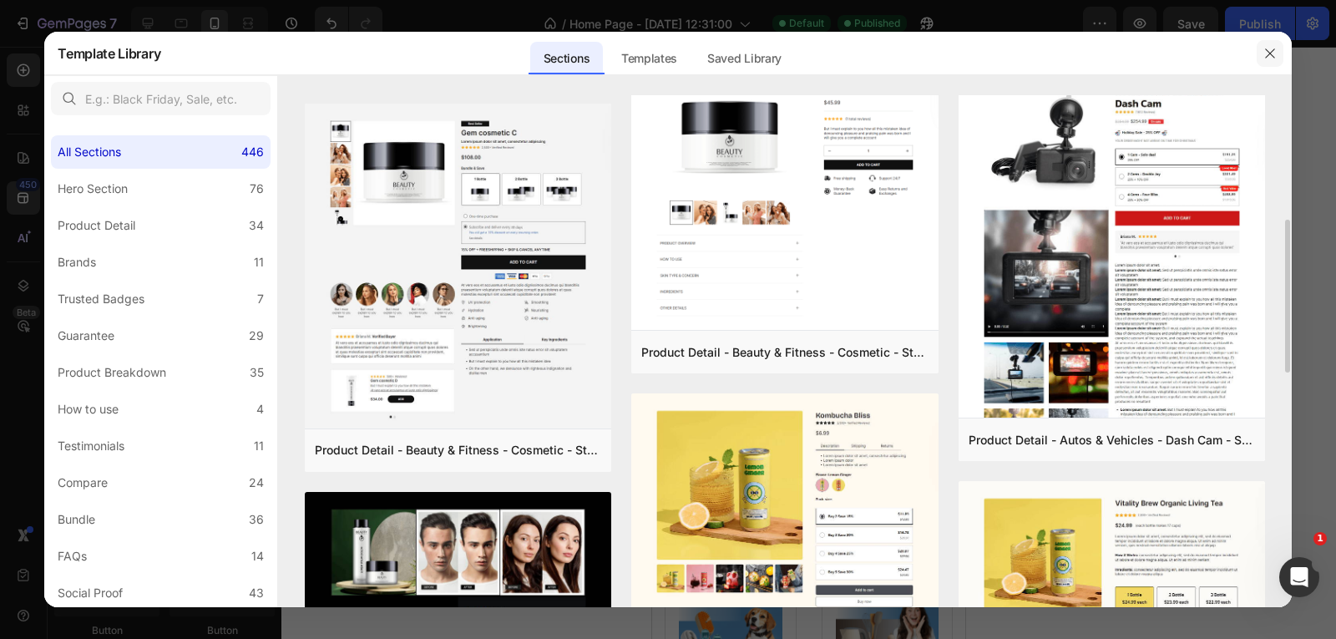
click at [1272, 51] on icon "button" at bounding box center [1269, 53] width 13 height 13
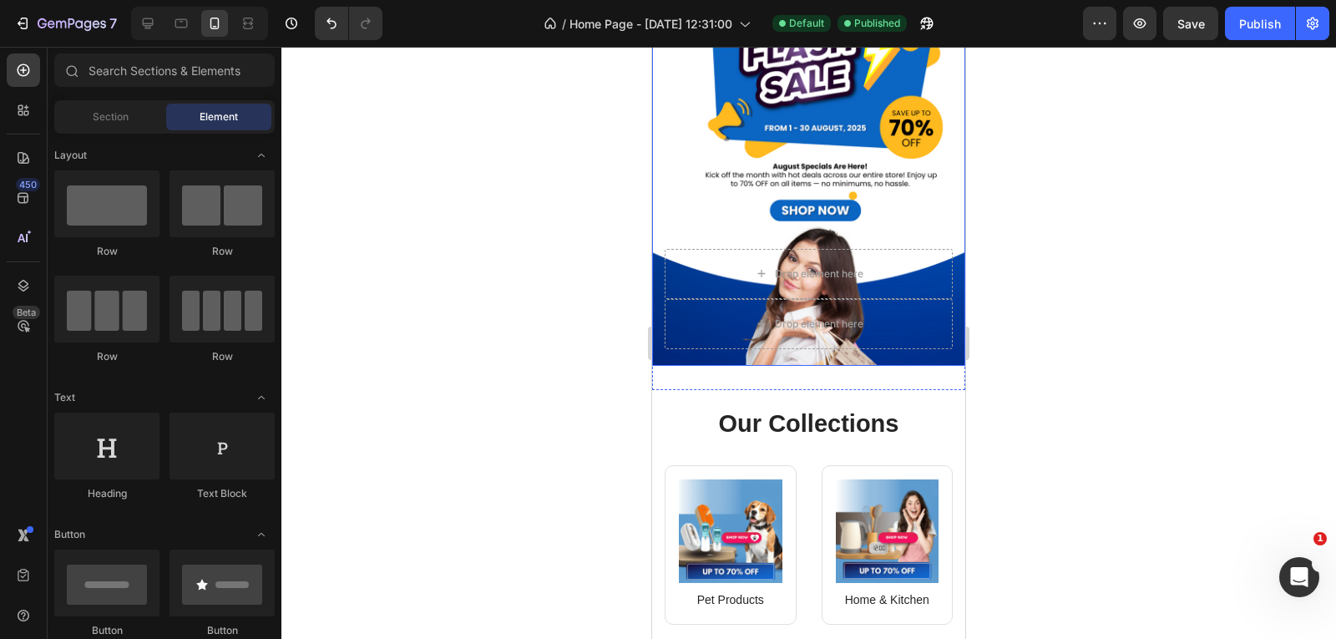
scroll to position [250, 0]
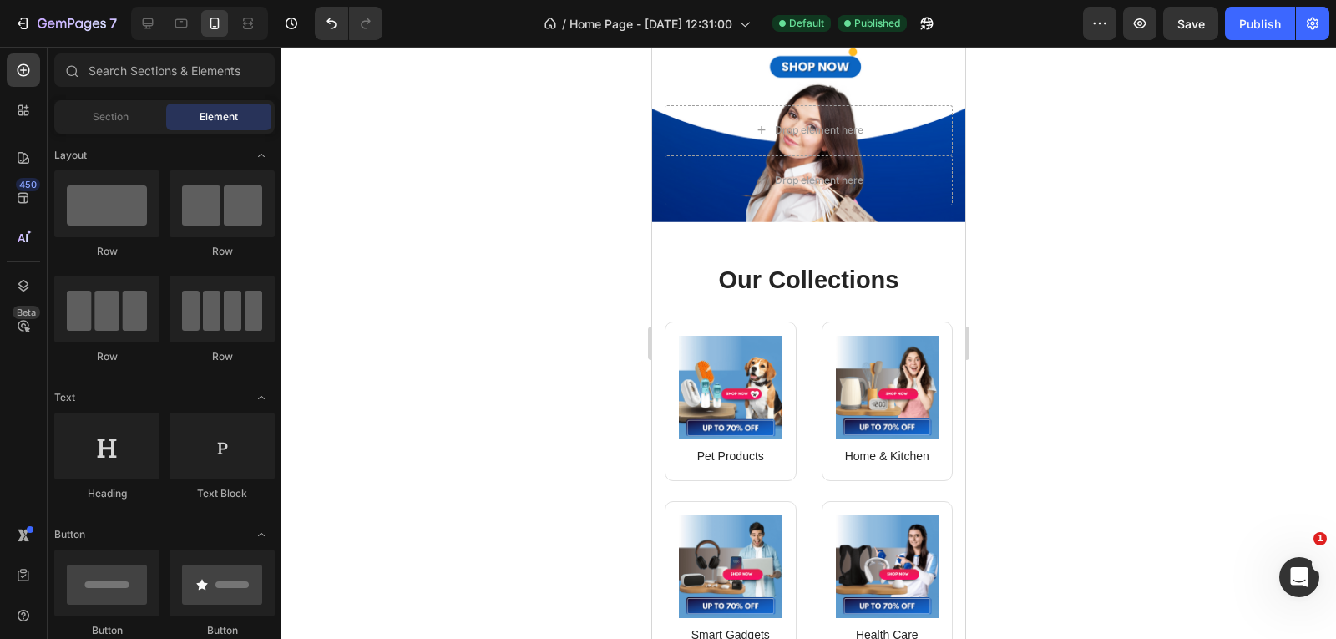
drag, startPoint x: 1264, startPoint y: 22, endPoint x: 1038, endPoint y: 64, distance: 230.2
click at [1264, 23] on div "Publish" at bounding box center [1260, 24] width 42 height 18
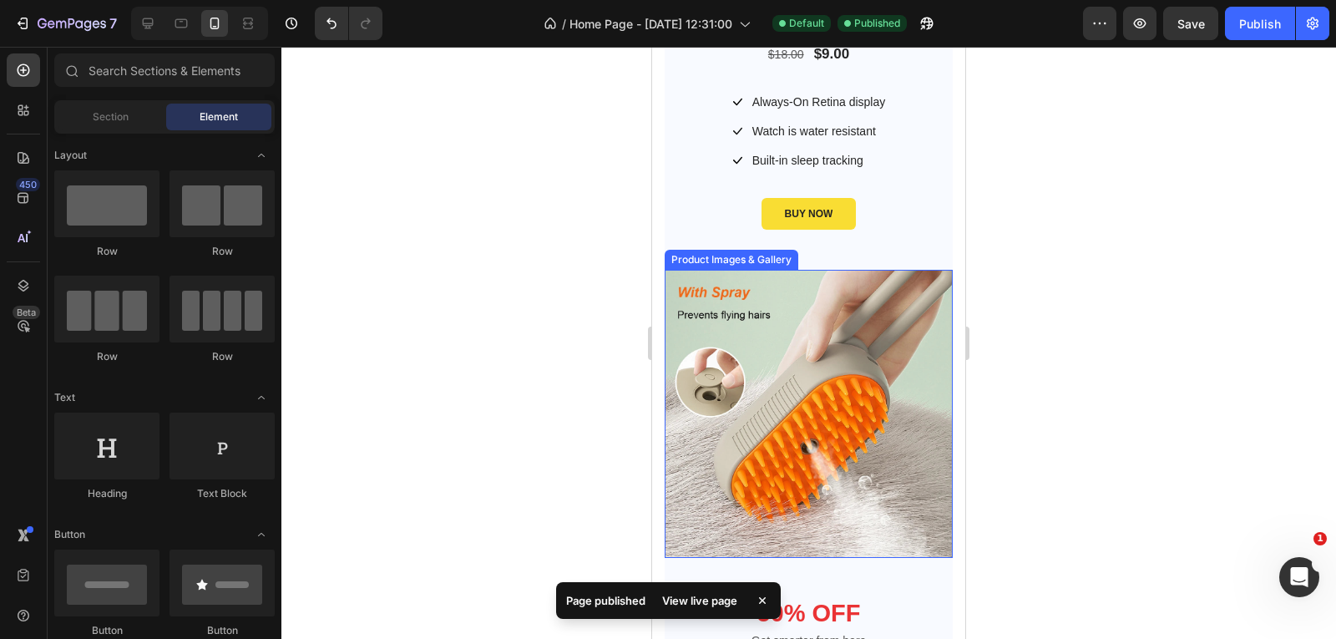
scroll to position [1586, 0]
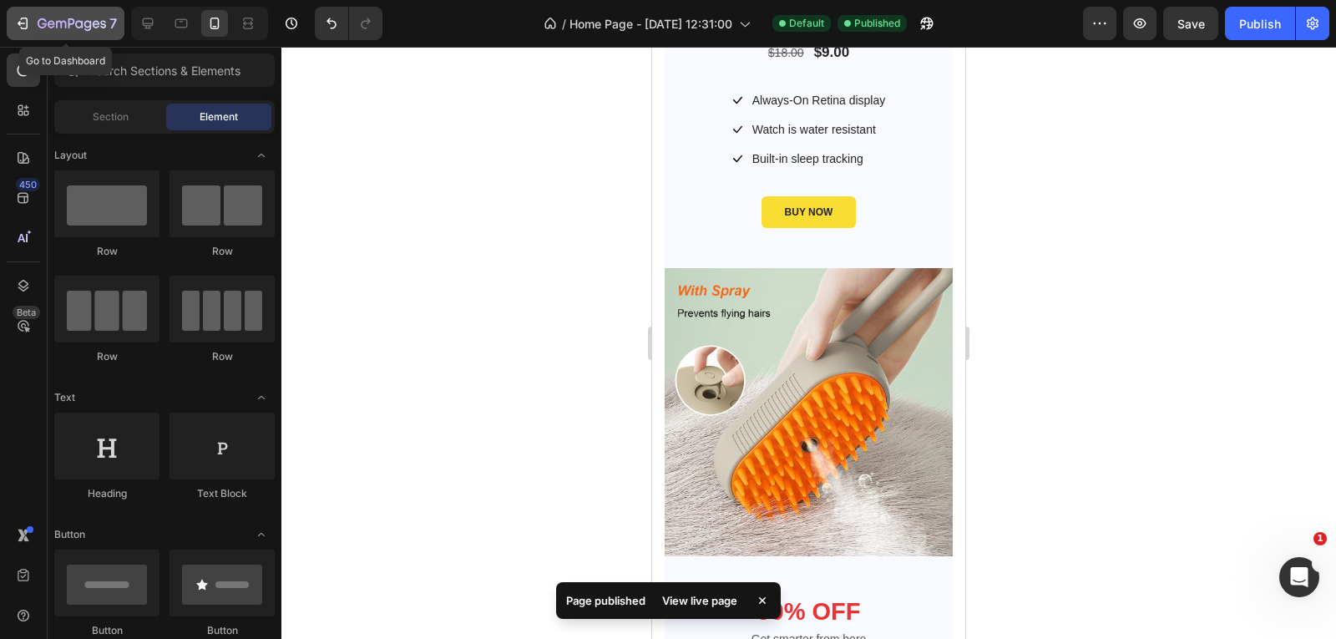
click at [18, 26] on icon "button" at bounding box center [22, 23] width 17 height 17
